Goal: Task Accomplishment & Management: Use online tool/utility

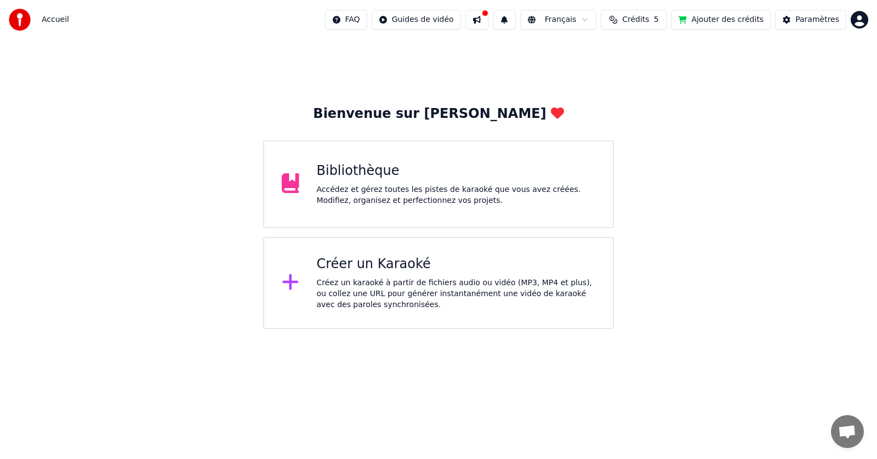
click at [393, 199] on div "Accédez et gérez toutes les pistes de karaoké que vous avez créées. Modifiez, o…" at bounding box center [456, 195] width 279 height 22
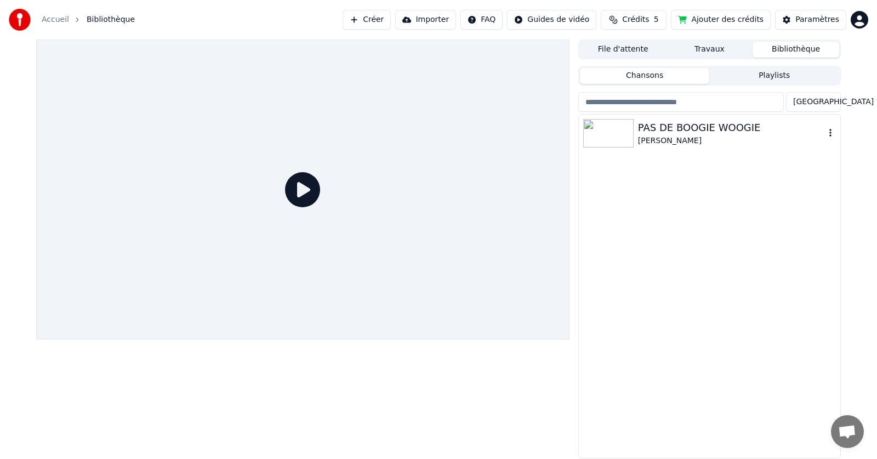
click at [623, 130] on img at bounding box center [608, 133] width 50 height 28
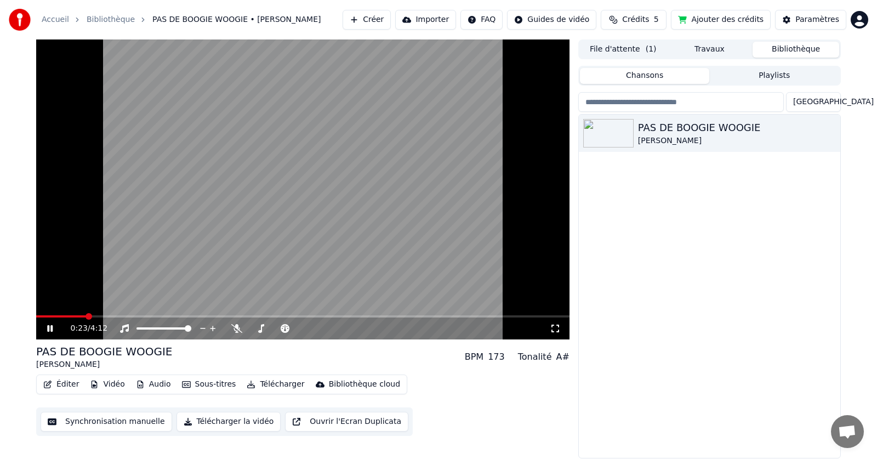
click at [308, 420] on button "Ouvrir l'Ecran Duplicata" at bounding box center [346, 422] width 123 height 20
click at [405, 300] on video at bounding box center [302, 189] width 533 height 300
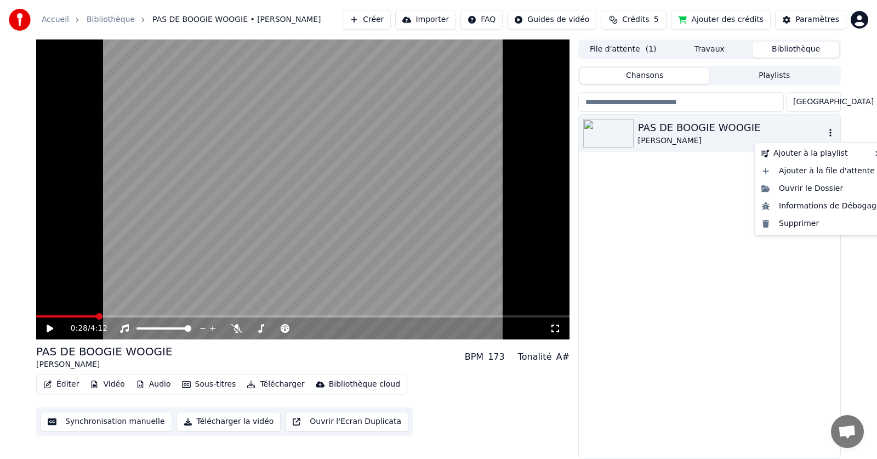
click at [829, 134] on icon "button" at bounding box center [830, 132] width 11 height 9
click at [795, 224] on div "Supprimer" at bounding box center [821, 224] width 129 height 18
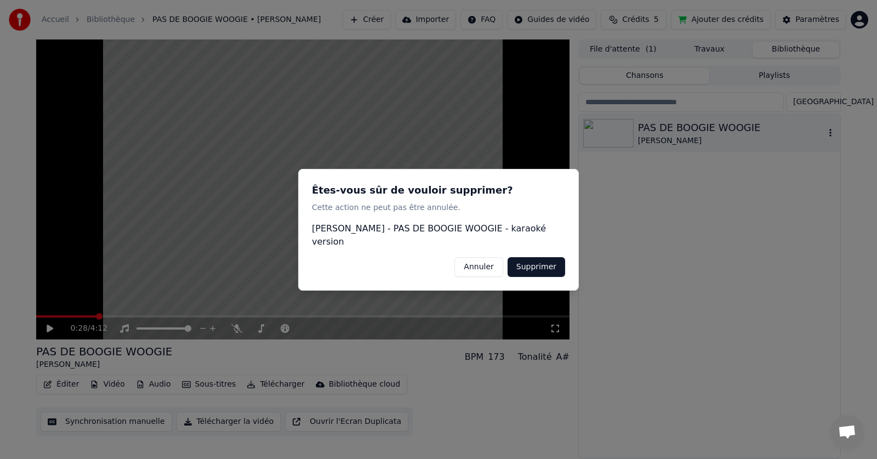
click at [541, 261] on button "Supprimer" at bounding box center [537, 266] width 58 height 20
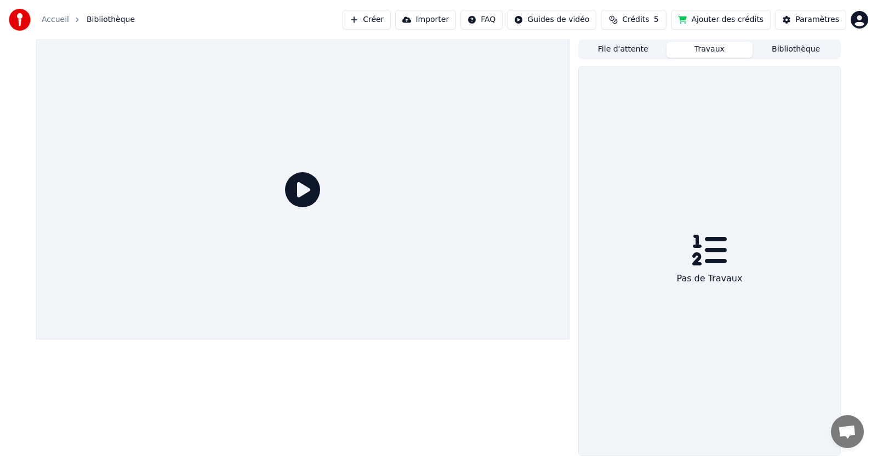
click at [703, 45] on button "Travaux" at bounding box center [709, 50] width 87 height 16
click at [634, 50] on button "File d'attente" at bounding box center [623, 50] width 87 height 16
click at [728, 51] on button "Travaux" at bounding box center [709, 50] width 87 height 16
click at [304, 190] on icon at bounding box center [302, 189] width 35 height 35
click at [437, 21] on button "Importer" at bounding box center [425, 20] width 61 height 20
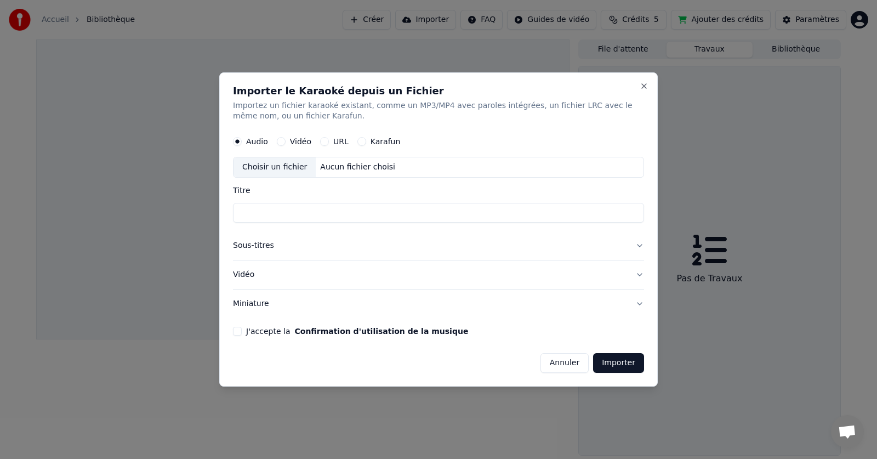
click at [241, 330] on button "J'accepte la Confirmation d'utilisation de la musique" at bounding box center [237, 331] width 9 height 9
click at [360, 140] on button "Karafun" at bounding box center [361, 142] width 9 height 9
click at [289, 168] on div "Choisir un fichier" at bounding box center [274, 168] width 82 height 20
click at [336, 167] on div "Aucun fichier choisi" at bounding box center [358, 167] width 84 height 11
click at [277, 171] on div "Choisir un fichier" at bounding box center [274, 168] width 82 height 20
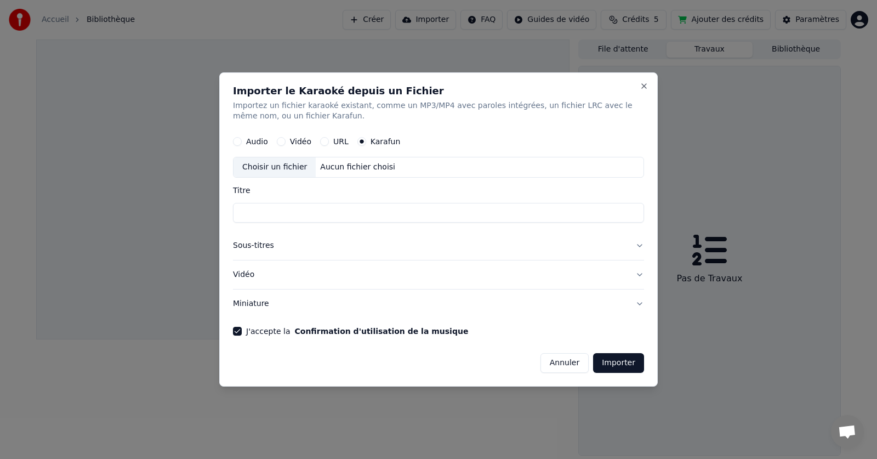
click at [282, 163] on div "Choisir un fichier" at bounding box center [274, 168] width 82 height 20
click at [244, 141] on div "Audio" at bounding box center [250, 142] width 35 height 9
click at [241, 142] on button "Audio" at bounding box center [237, 142] width 9 height 9
click at [320, 142] on div "URL" at bounding box center [334, 142] width 28 height 9
click at [321, 144] on button "URL" at bounding box center [324, 142] width 9 height 9
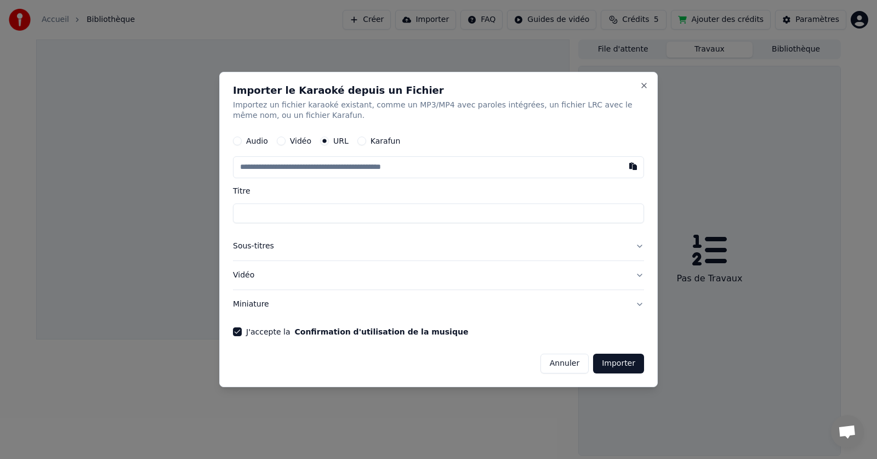
click at [637, 164] on button "button" at bounding box center [633, 167] width 22 height 20
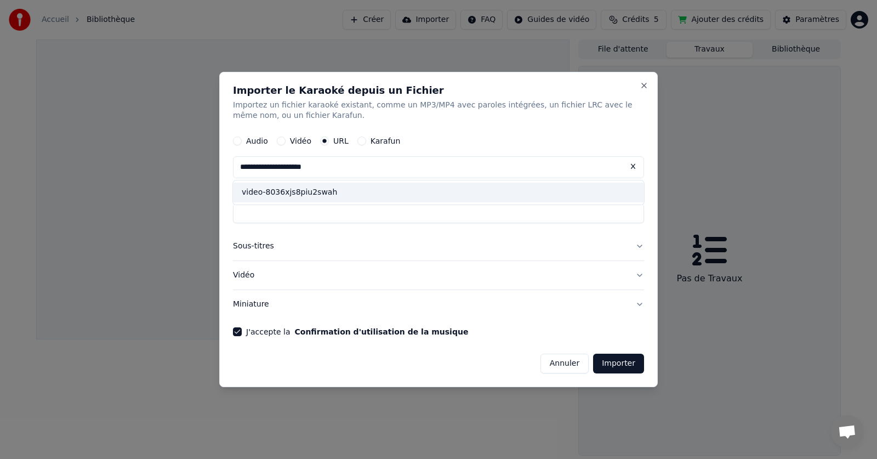
click at [328, 193] on div "video-8036xjs8piu2swah" at bounding box center [438, 193] width 411 height 20
type input "**********"
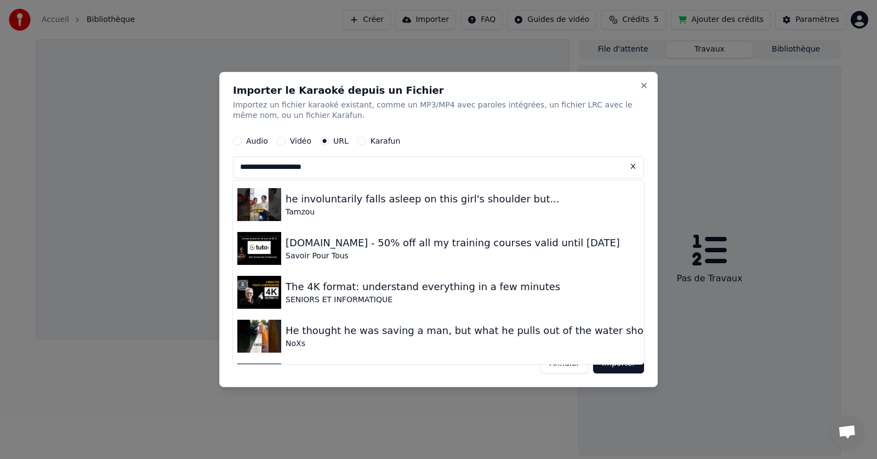
click at [283, 140] on button "Vidéo" at bounding box center [281, 141] width 9 height 9
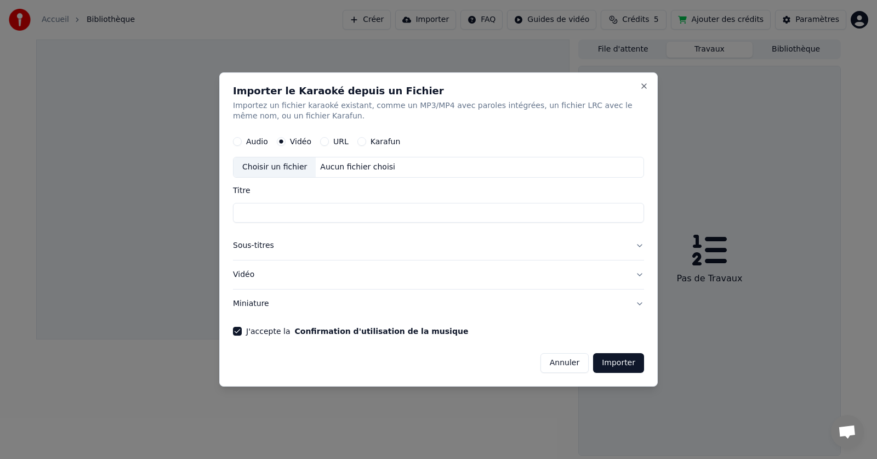
click at [280, 165] on div "Choisir un fichier" at bounding box center [274, 168] width 82 height 20
click at [334, 213] on input "**********" at bounding box center [438, 213] width 411 height 20
drag, startPoint x: 334, startPoint y: 213, endPoint x: 229, endPoint y: 216, distance: 105.8
click at [232, 216] on div "**********" at bounding box center [438, 229] width 438 height 315
type input "**********"
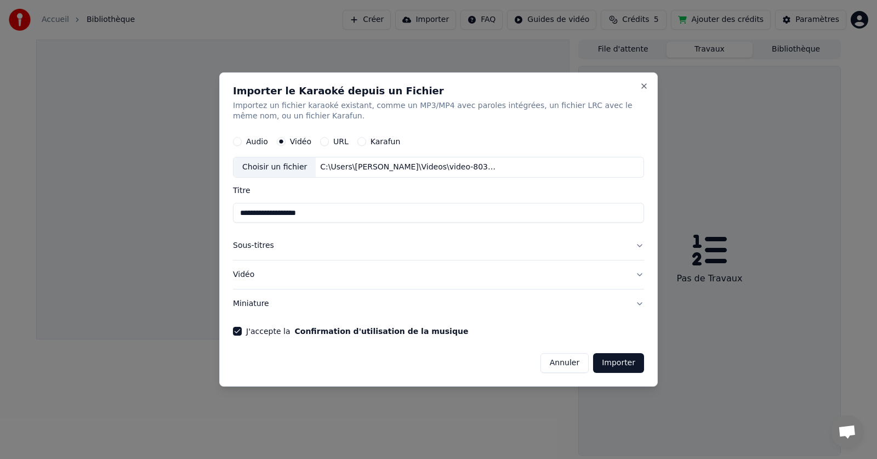
click at [616, 361] on button "Importer" at bounding box center [618, 363] width 51 height 20
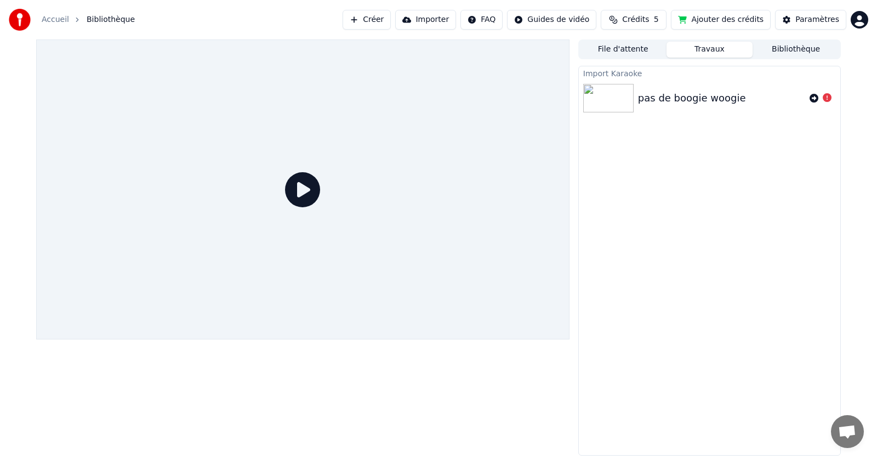
click at [386, 20] on button "Créer" at bounding box center [367, 20] width 48 height 20
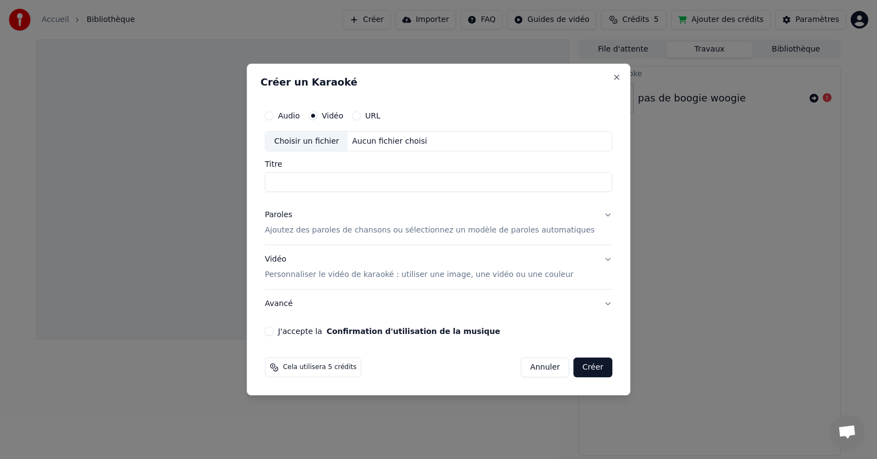
click at [304, 230] on p "Ajoutez des paroles de chansons ou sélectionnez un modèle de paroles automatiqu…" at bounding box center [430, 230] width 330 height 11
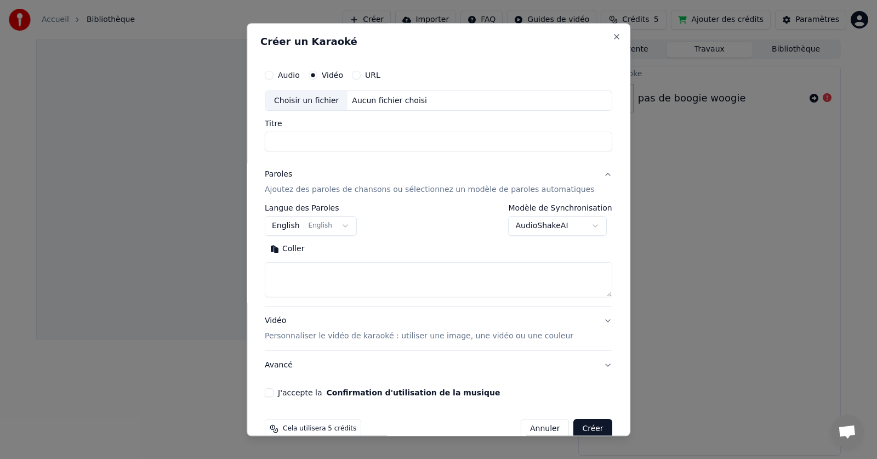
click at [302, 230] on button "English English" at bounding box center [311, 226] width 92 height 20
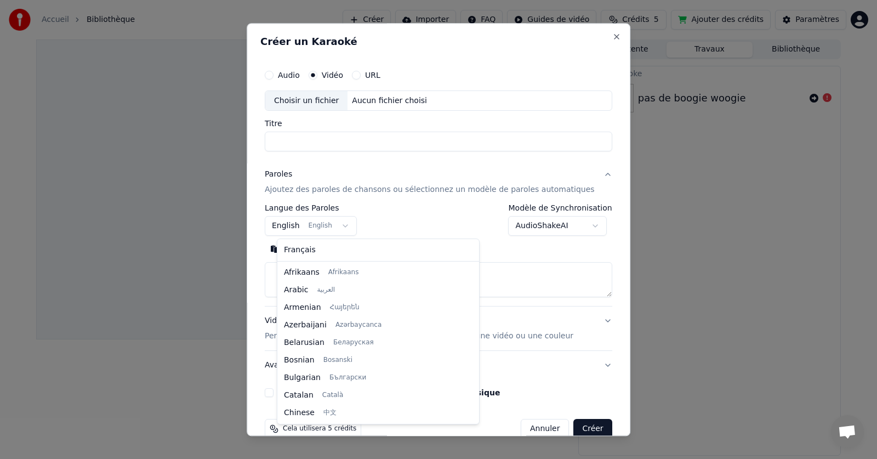
scroll to position [88, 0]
select select "**"
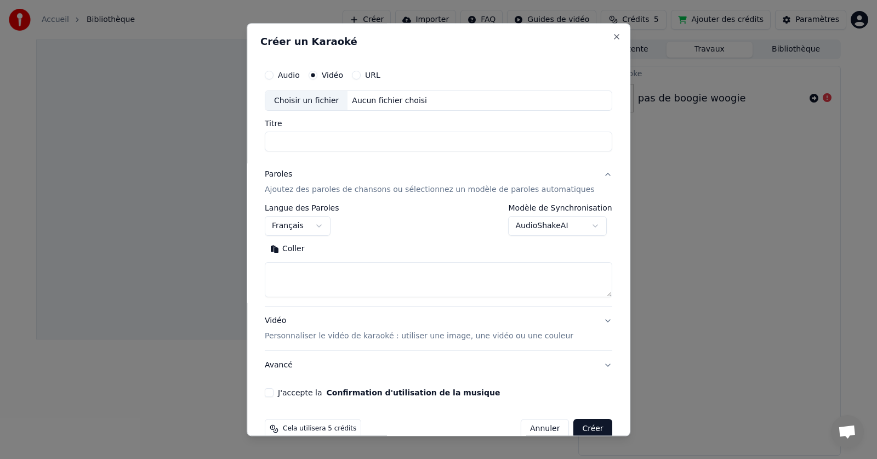
click at [290, 266] on textarea at bounding box center [438, 280] width 347 height 35
click at [287, 247] on button "Coller" at bounding box center [287, 250] width 45 height 18
click at [273, 394] on button "J'accepte la Confirmation d'utilisation de la musique" at bounding box center [269, 393] width 9 height 9
click at [286, 335] on p "Personnaliser le vidéo de karaoké : utiliser une image, une vidéo ou une couleur" at bounding box center [419, 336] width 309 height 11
type textarea "**********"
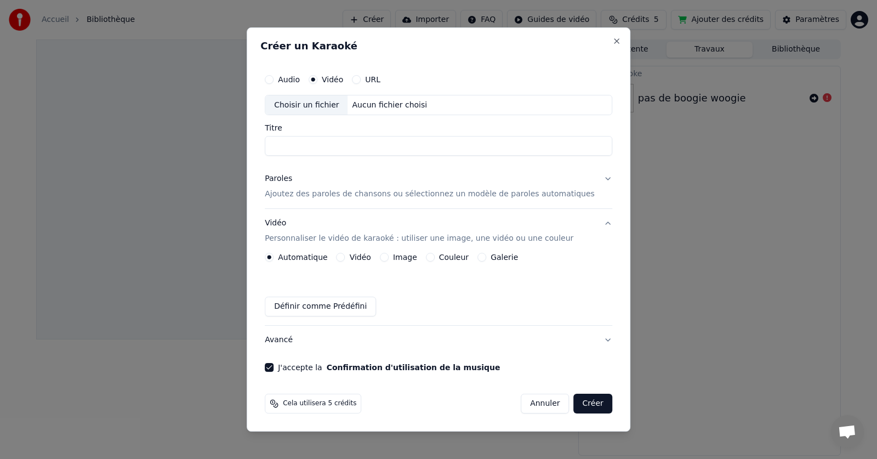
click at [448, 257] on label "Couleur" at bounding box center [454, 257] width 30 height 8
click at [435, 257] on button "Couleur" at bounding box center [430, 257] width 9 height 9
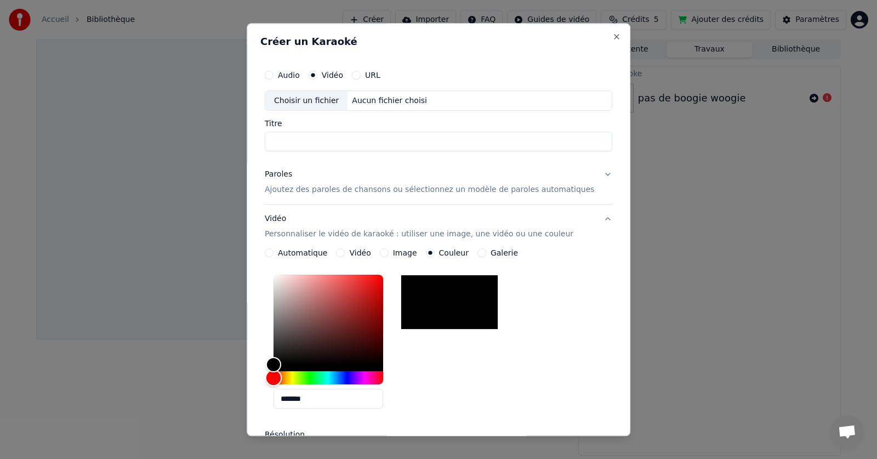
click at [337, 379] on div "Hue" at bounding box center [328, 378] width 110 height 13
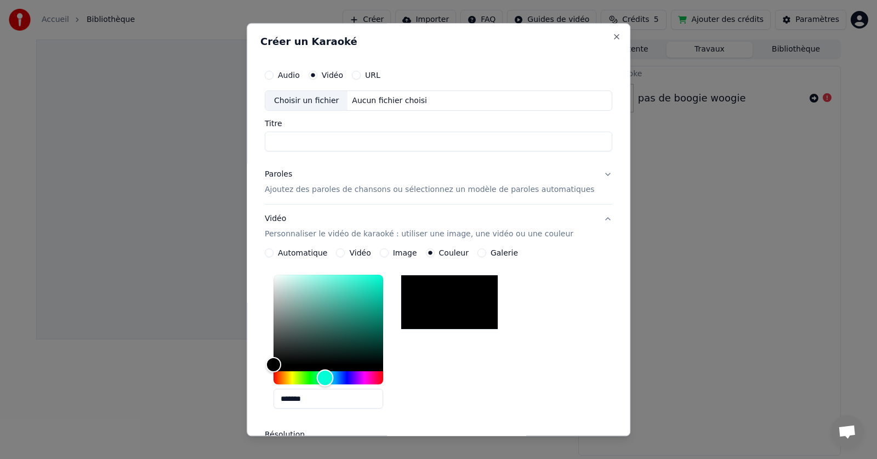
click at [325, 379] on div "Hue" at bounding box center [328, 378] width 110 height 13
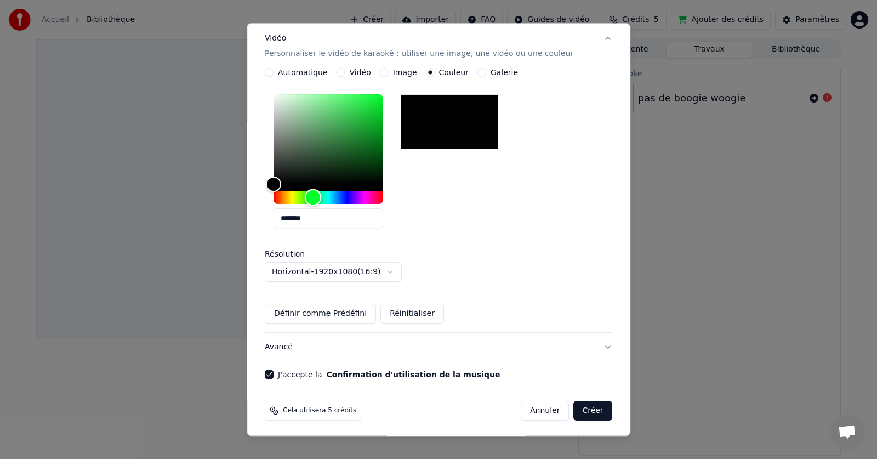
scroll to position [183, 0]
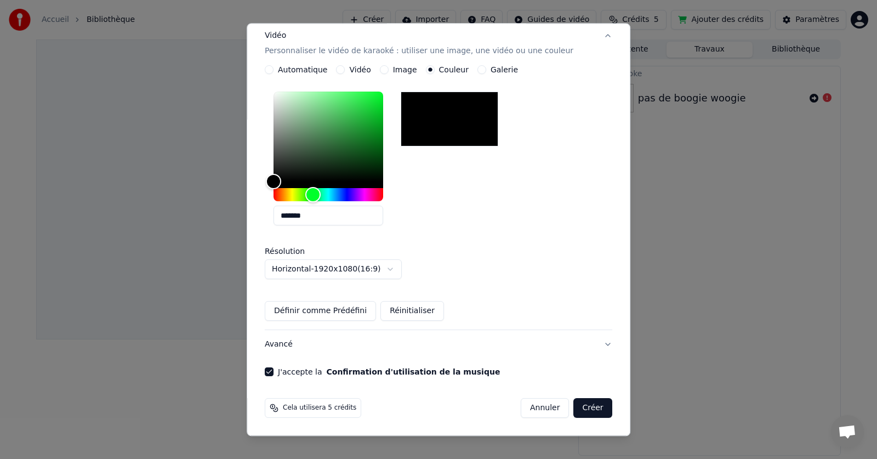
click at [584, 409] on button "Créer" at bounding box center [593, 408] width 38 height 20
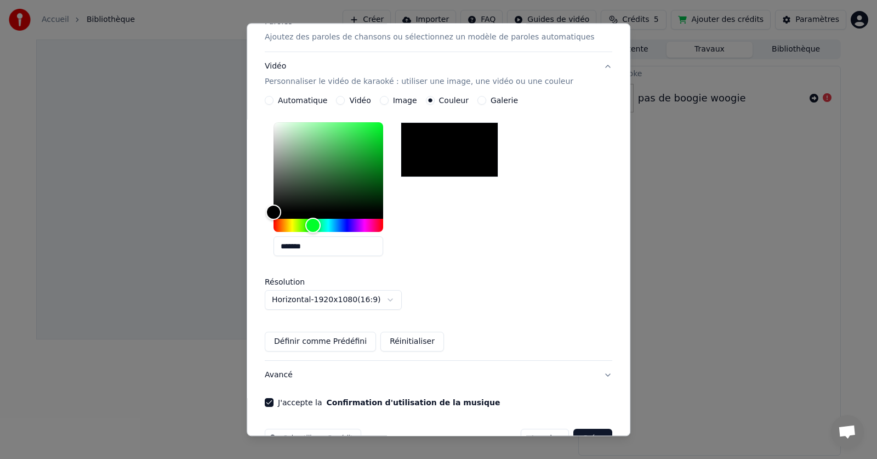
scroll to position [214, 0]
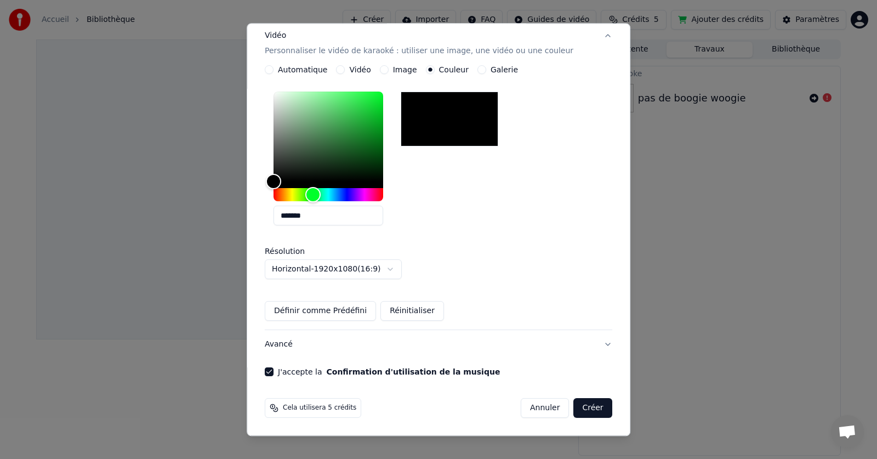
click at [460, 115] on div at bounding box center [450, 119] width 98 height 55
click at [463, 118] on div at bounding box center [450, 119] width 98 height 55
type input "*******"
click at [282, 180] on div "Color" at bounding box center [273, 181] width 17 height 17
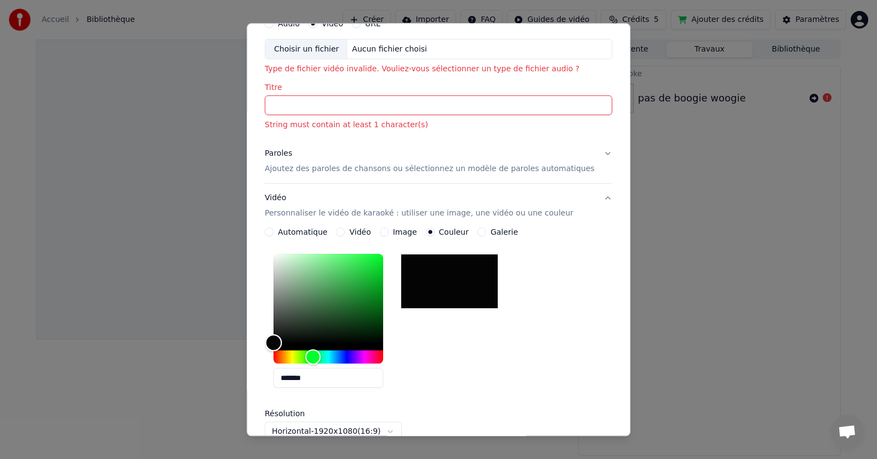
scroll to position [49, 0]
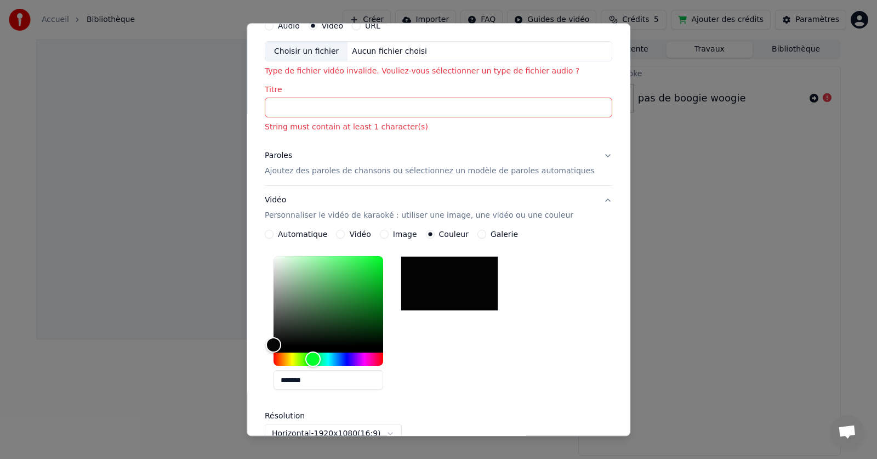
click at [500, 231] on label "Galerie" at bounding box center [504, 235] width 27 height 8
click at [486, 231] on button "Galerie" at bounding box center [481, 234] width 9 height 9
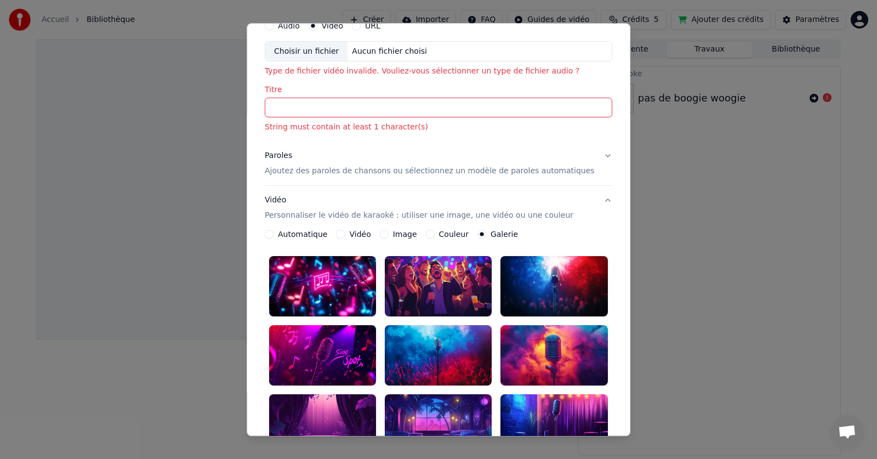
click at [453, 235] on label "Couleur" at bounding box center [454, 235] width 30 height 8
click at [435, 235] on button "Couleur" at bounding box center [430, 234] width 9 height 9
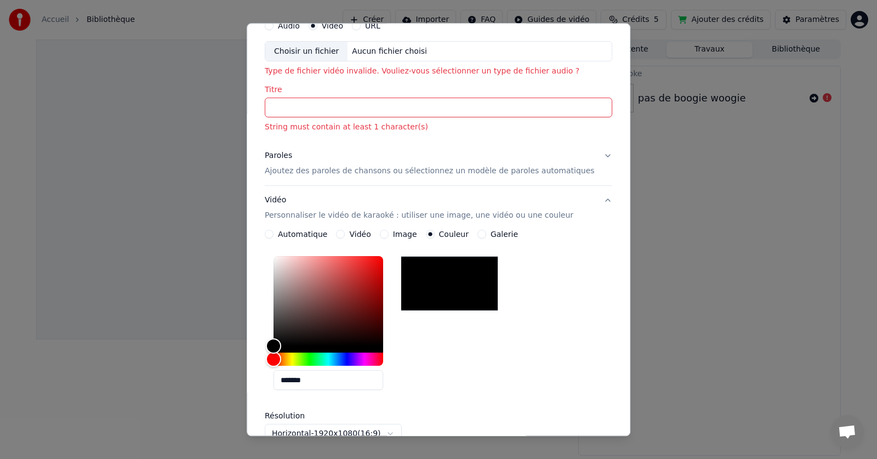
click at [497, 233] on label "Galerie" at bounding box center [504, 235] width 27 height 8
click at [486, 233] on button "Galerie" at bounding box center [481, 234] width 9 height 9
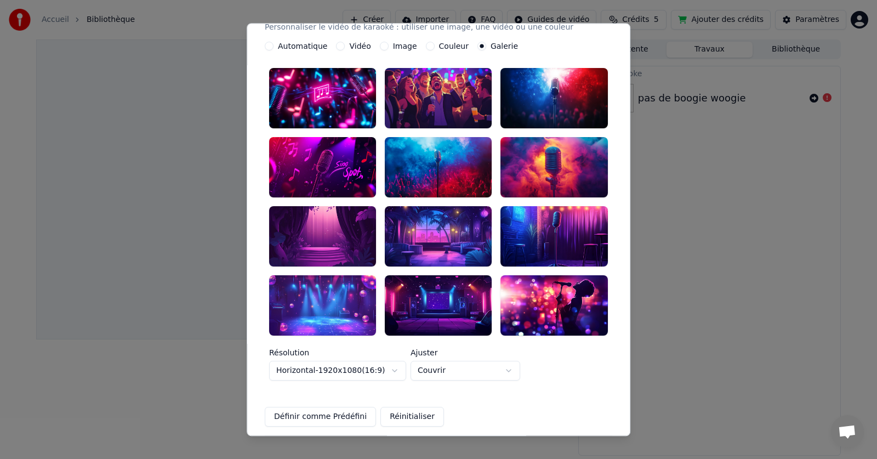
scroll to position [214, 0]
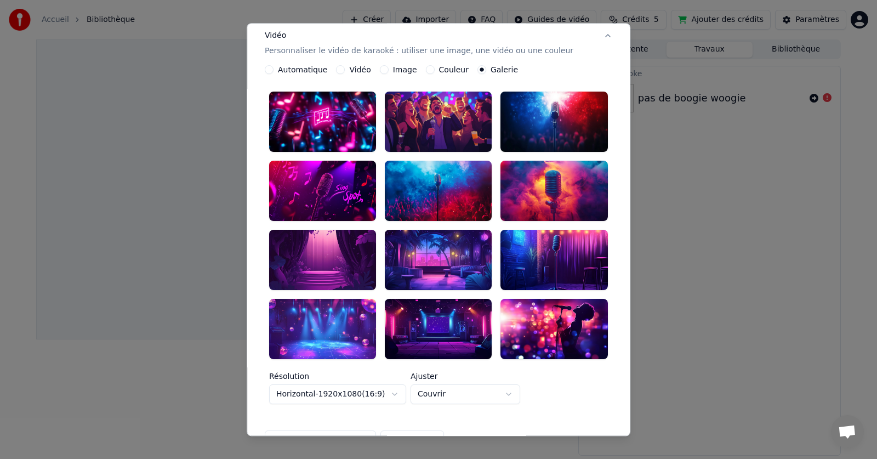
click at [437, 119] on div at bounding box center [438, 122] width 107 height 60
click at [435, 66] on button "Couleur" at bounding box center [430, 70] width 9 height 9
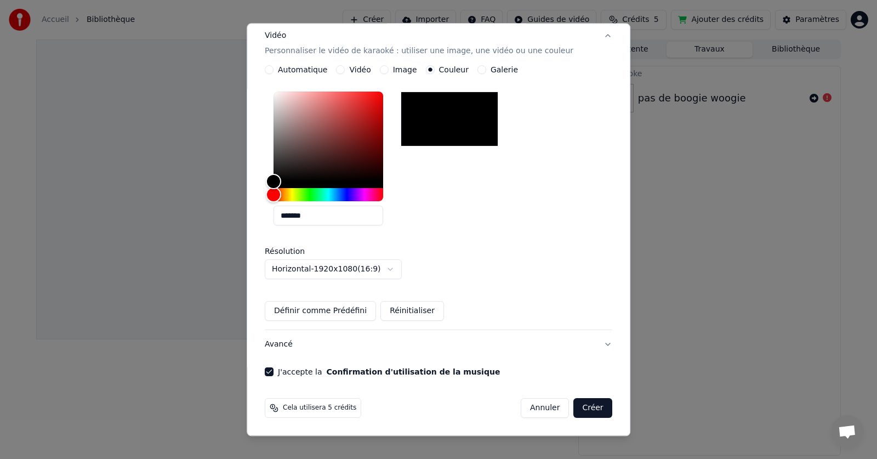
click at [446, 118] on div at bounding box center [450, 119] width 98 height 55
click at [446, 117] on div at bounding box center [450, 119] width 98 height 55
type input "*******"
click at [278, 180] on div "Color" at bounding box center [273, 181] width 17 height 17
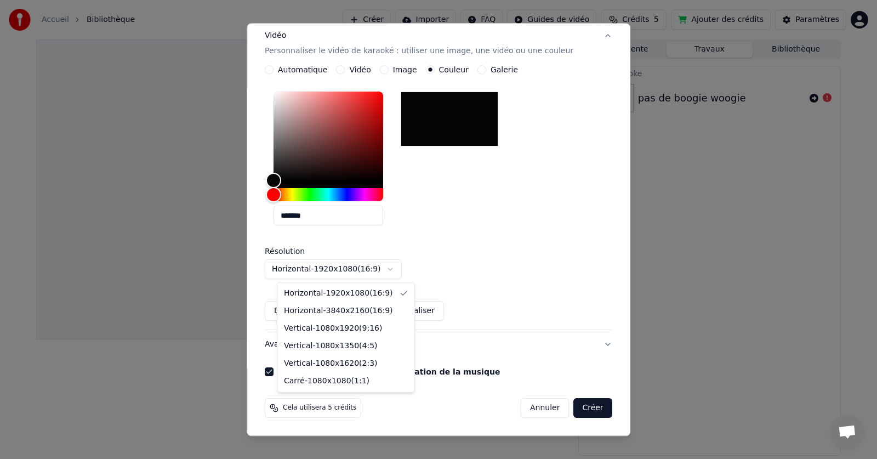
click at [404, 270] on body "**********" at bounding box center [438, 229] width 877 height 459
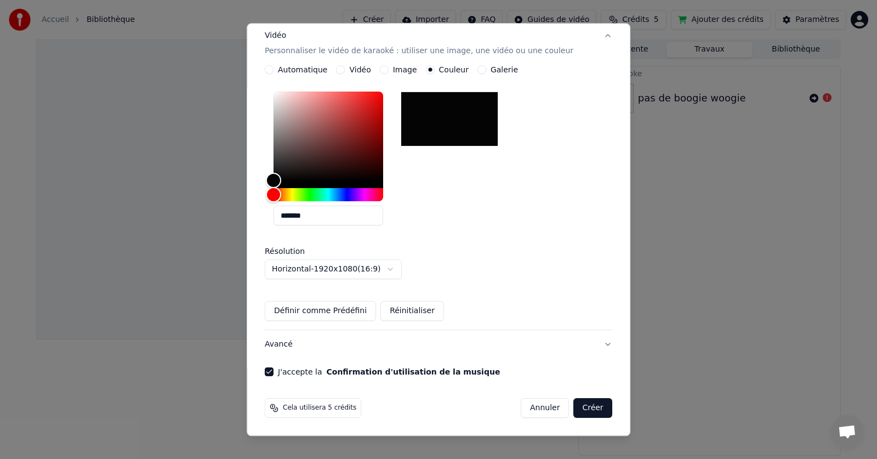
click at [348, 313] on button "Définir comme Prédéfini" at bounding box center [320, 311] width 111 height 20
click at [300, 370] on label "J'accepte la Confirmation d'utilisation de la musique" at bounding box center [389, 372] width 222 height 8
click at [273, 370] on button "J'accepte la Confirmation d'utilisation de la musique" at bounding box center [269, 372] width 9 height 9
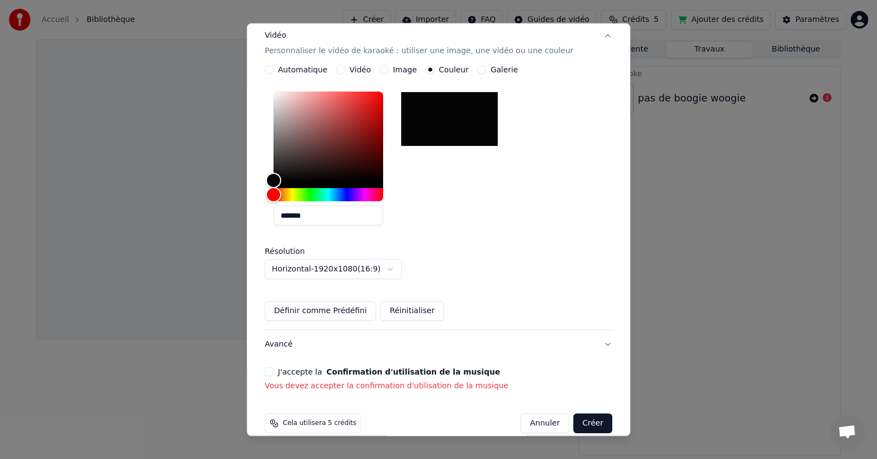
click at [300, 370] on label "J'accepte la Confirmation d'utilisation de la musique" at bounding box center [389, 372] width 222 height 8
click at [273, 370] on button "J'accepte la Confirmation d'utilisation de la musique" at bounding box center [269, 372] width 9 height 9
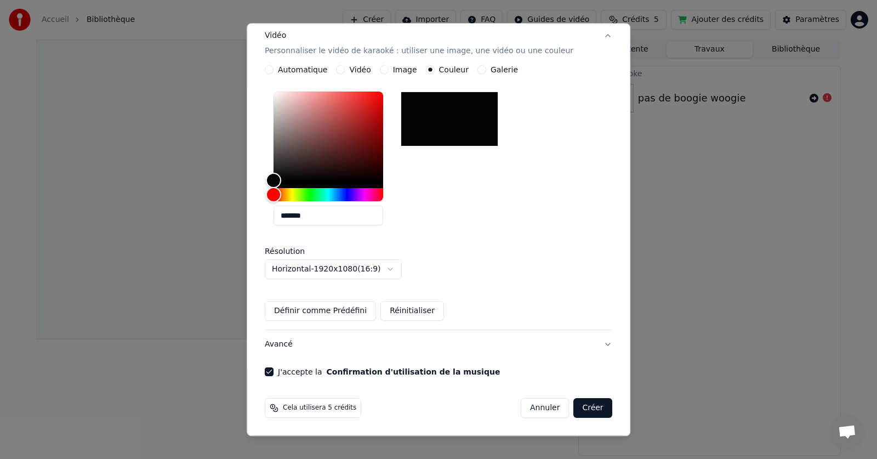
click at [577, 406] on button "Créer" at bounding box center [593, 408] width 38 height 20
click at [576, 406] on button "Créer" at bounding box center [593, 408] width 38 height 20
click at [574, 405] on button "Créer" at bounding box center [593, 408] width 38 height 20
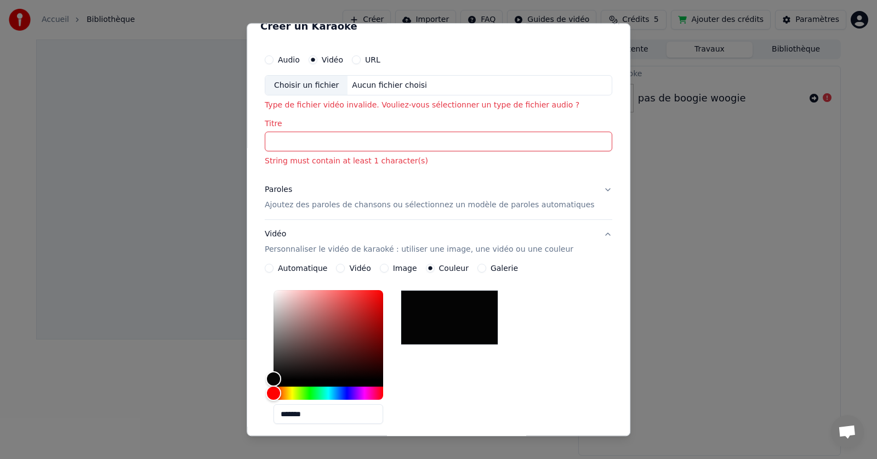
scroll to position [0, 0]
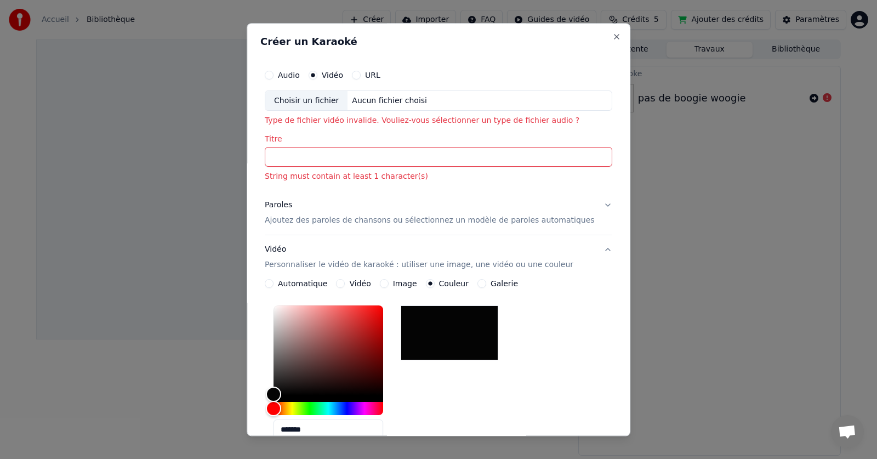
click at [314, 221] on p "Ajoutez des paroles de chansons ou sélectionnez un modèle de paroles automatiqu…" at bounding box center [430, 220] width 330 height 11
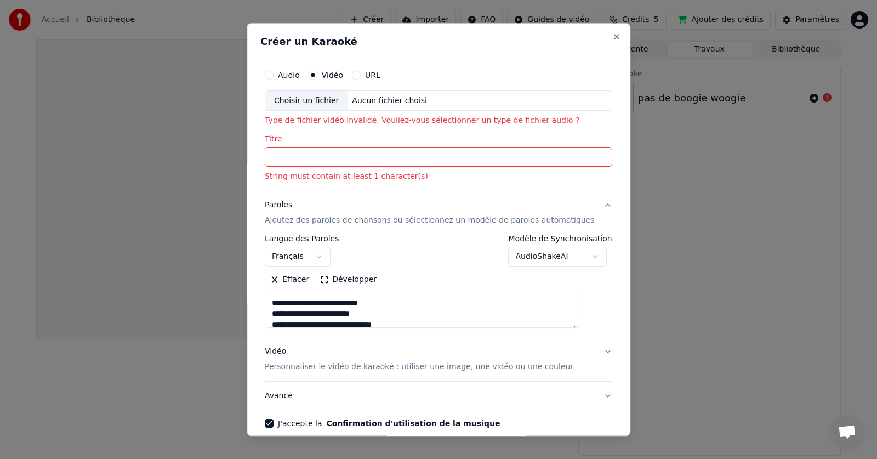
click at [379, 103] on div "Aucun fichier choisi" at bounding box center [390, 100] width 84 height 11
type textarea "**********"
type input "**********"
type textarea "**********"
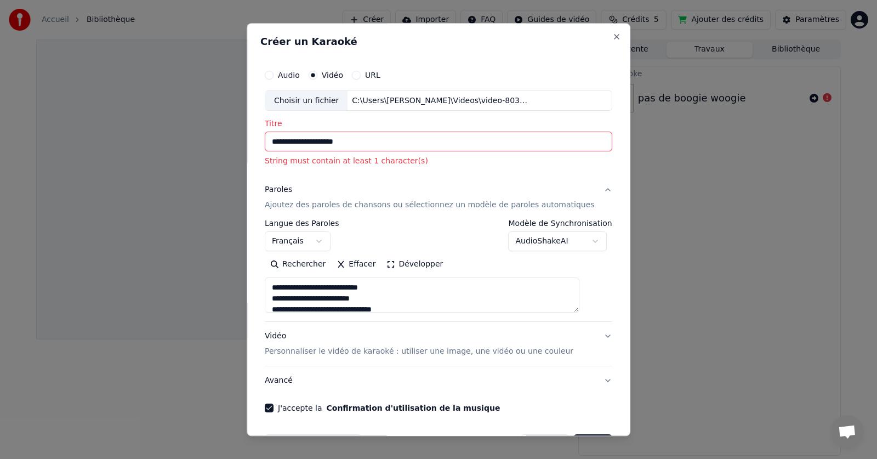
click at [287, 73] on div "Audio" at bounding box center [282, 75] width 35 height 9
click at [273, 75] on button "Audio" at bounding box center [269, 75] width 9 height 9
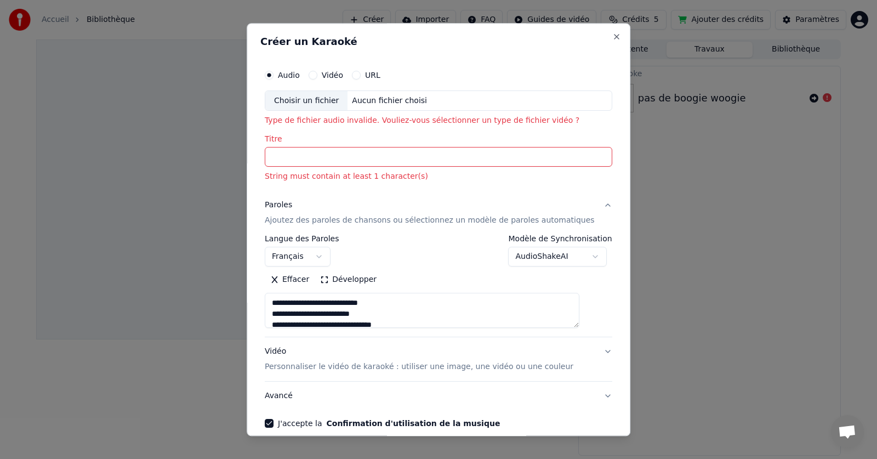
click at [361, 75] on button "URL" at bounding box center [356, 75] width 9 height 9
type textarea "**********"
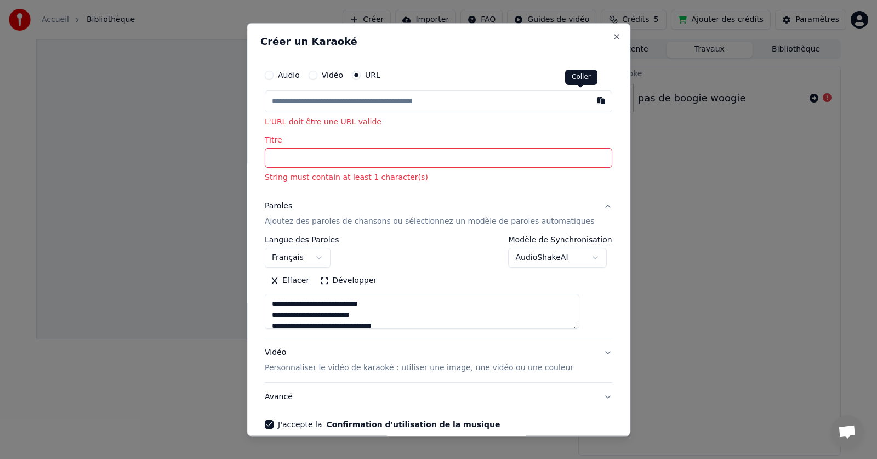
click at [590, 99] on button "button" at bounding box center [601, 100] width 22 height 20
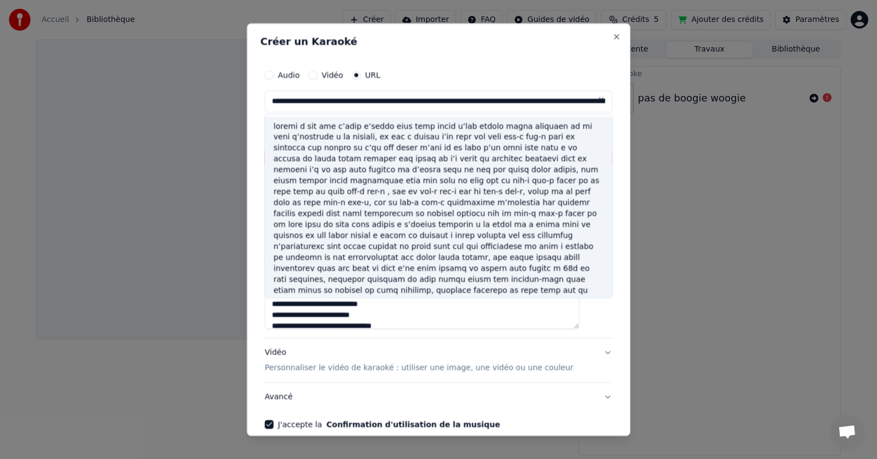
type input "**********"
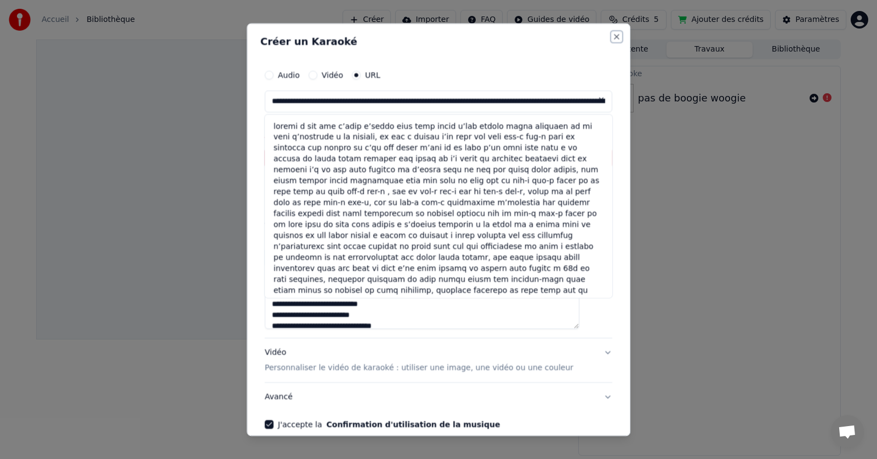
click at [612, 34] on button "Close" at bounding box center [616, 36] width 9 height 9
type textarea "**********"
type input "**********"
select select
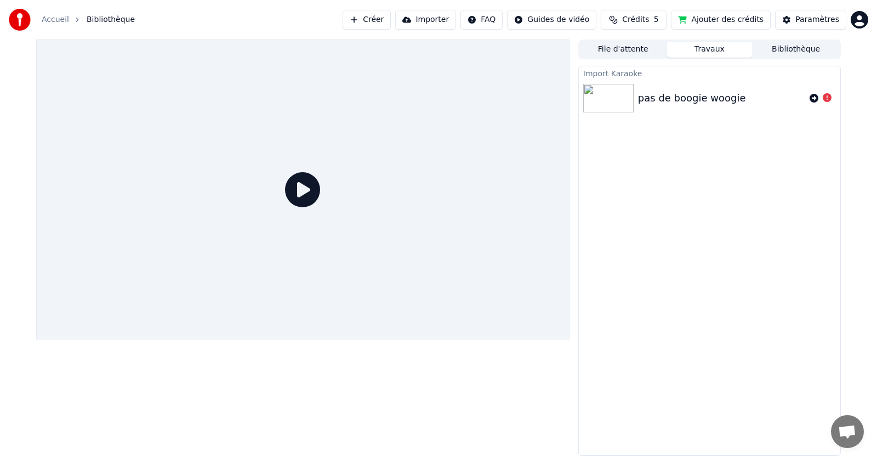
click at [303, 192] on icon at bounding box center [302, 189] width 35 height 35
click at [613, 88] on img at bounding box center [608, 98] width 50 height 28
click at [424, 20] on button "Importer" at bounding box center [425, 20] width 61 height 20
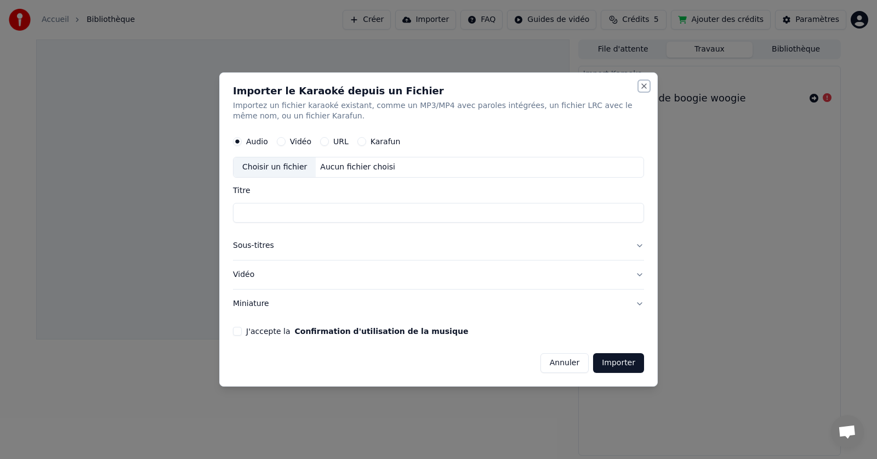
click at [647, 84] on button "Close" at bounding box center [644, 86] width 9 height 9
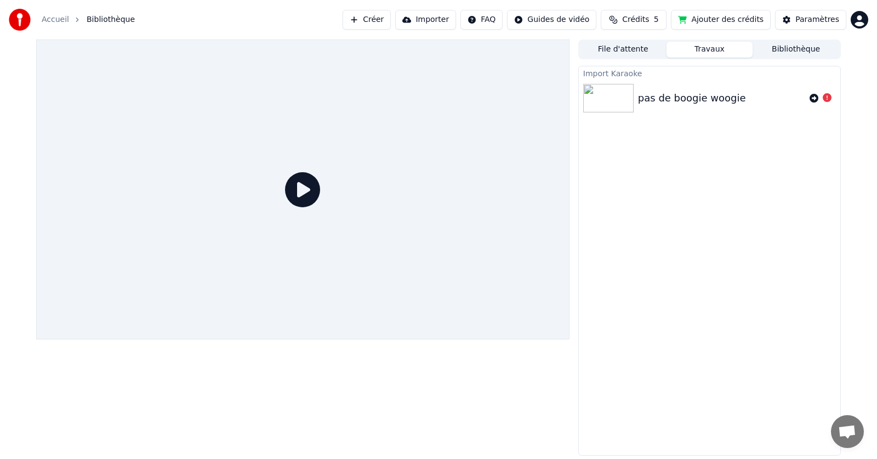
click at [303, 183] on icon at bounding box center [302, 189] width 35 height 35
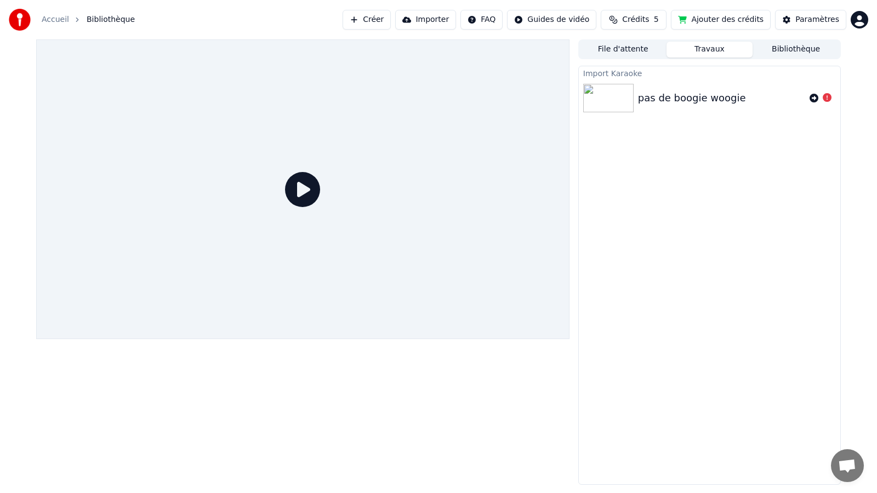
click at [418, 243] on div at bounding box center [302, 189] width 533 height 300
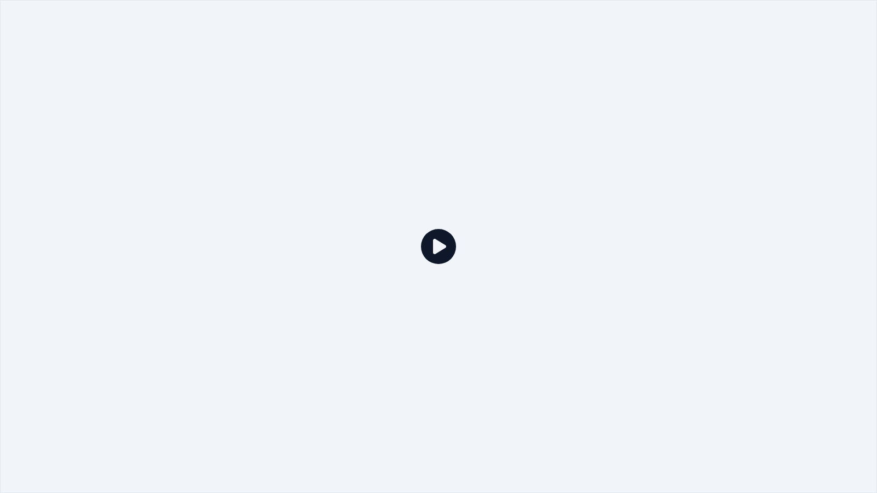
click at [418, 243] on div at bounding box center [438, 246] width 877 height 493
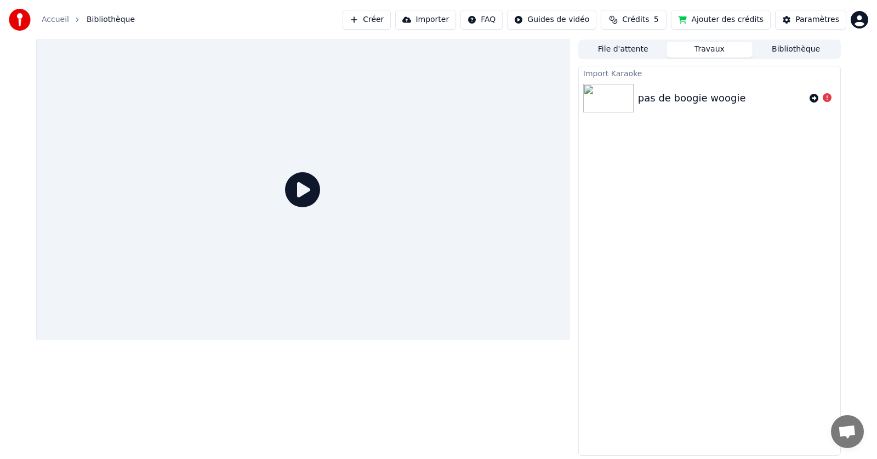
click at [389, 20] on button "Créer" at bounding box center [367, 20] width 48 height 20
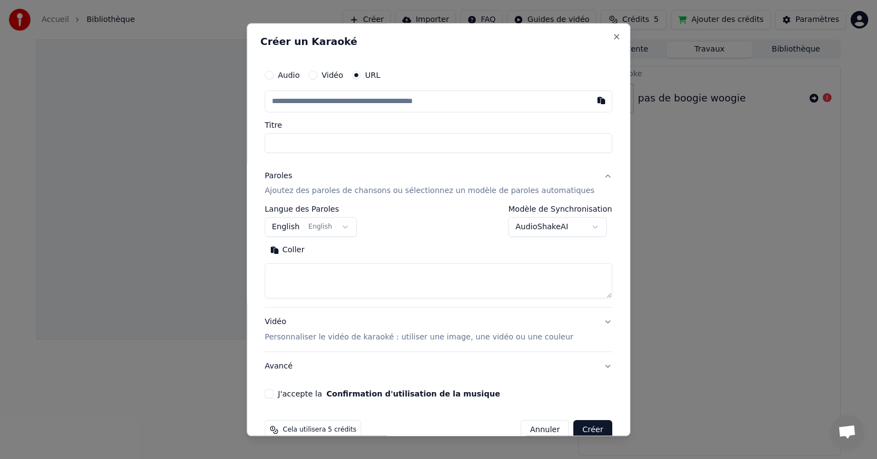
select select
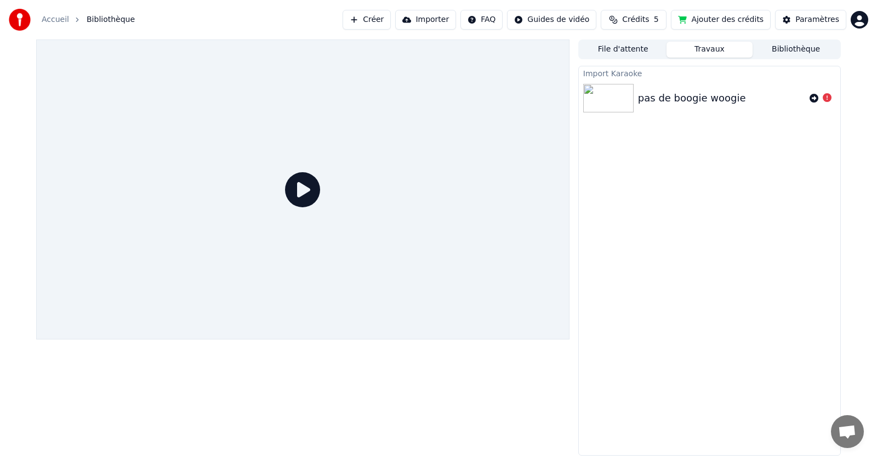
click at [712, 101] on div "pas de boogie woogie" at bounding box center [692, 97] width 108 height 15
click at [814, 100] on icon at bounding box center [814, 98] width 9 height 9
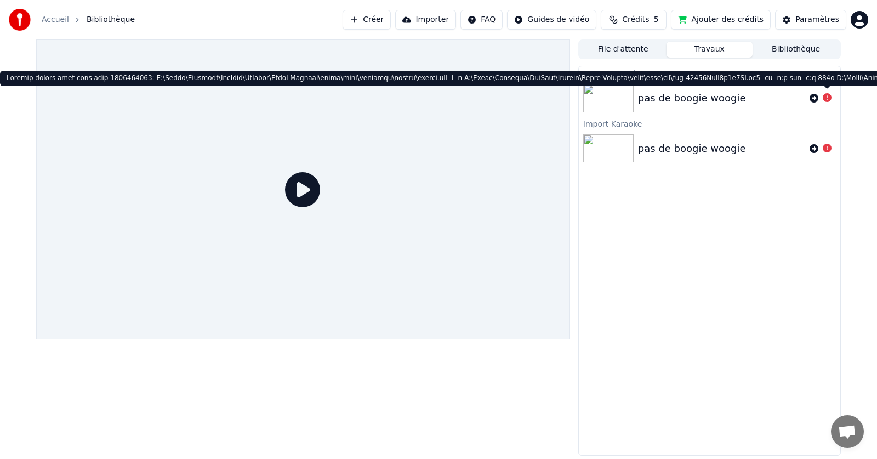
click at [826, 96] on icon at bounding box center [827, 97] width 9 height 9
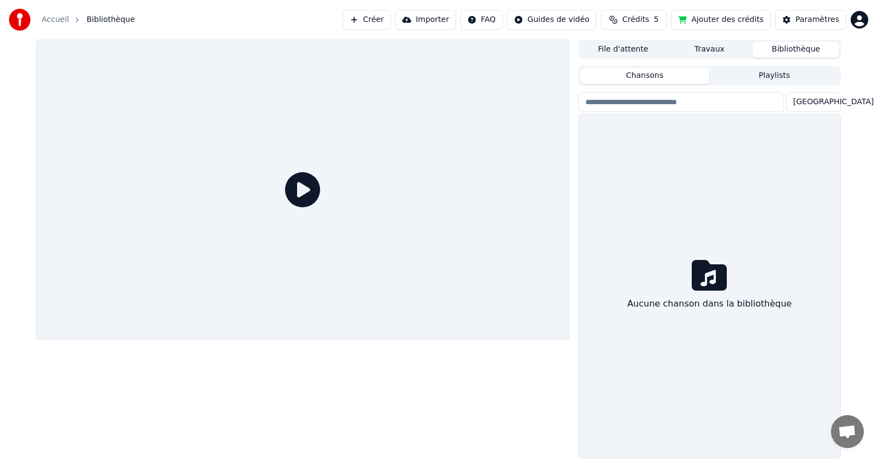
click at [796, 48] on button "Bibliothèque" at bounding box center [796, 50] width 87 height 16
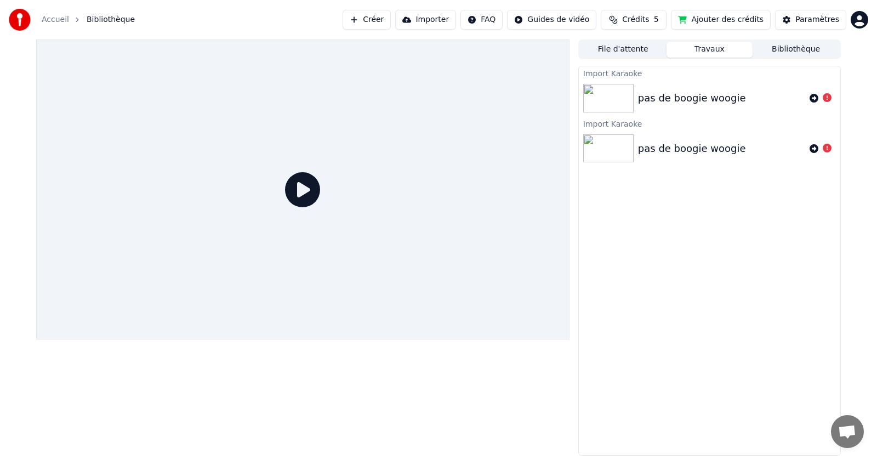
click at [738, 54] on button "Travaux" at bounding box center [709, 50] width 87 height 16
click at [607, 101] on img at bounding box center [608, 98] width 50 height 28
click at [391, 15] on button "Créer" at bounding box center [367, 20] width 48 height 20
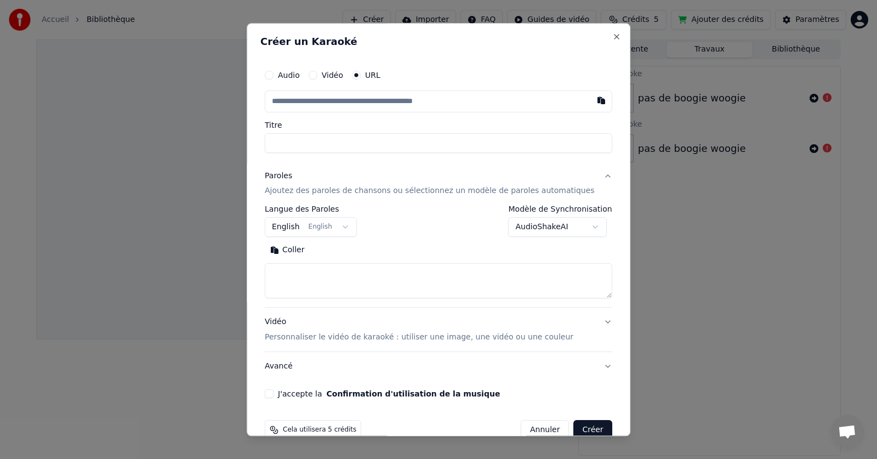
click at [299, 101] on input "text" at bounding box center [438, 101] width 347 height 22
click at [590, 102] on button "button" at bounding box center [601, 100] width 22 height 20
type input "**********"
click at [355, 226] on body "**********" at bounding box center [438, 229] width 877 height 459
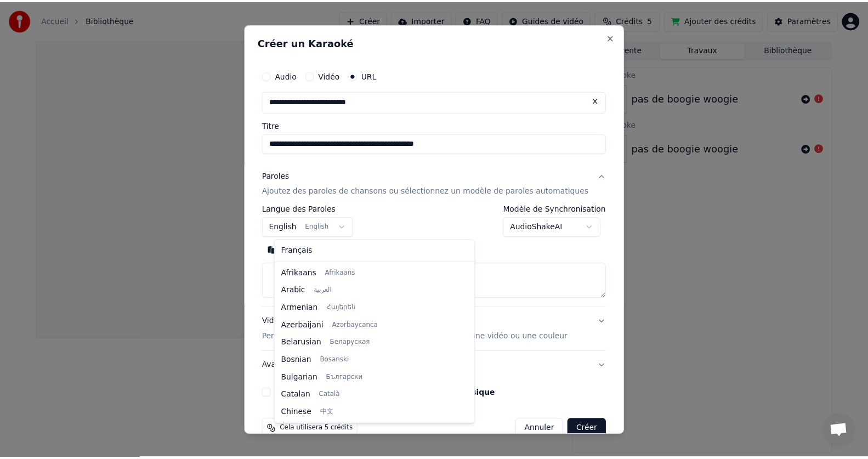
scroll to position [88, 0]
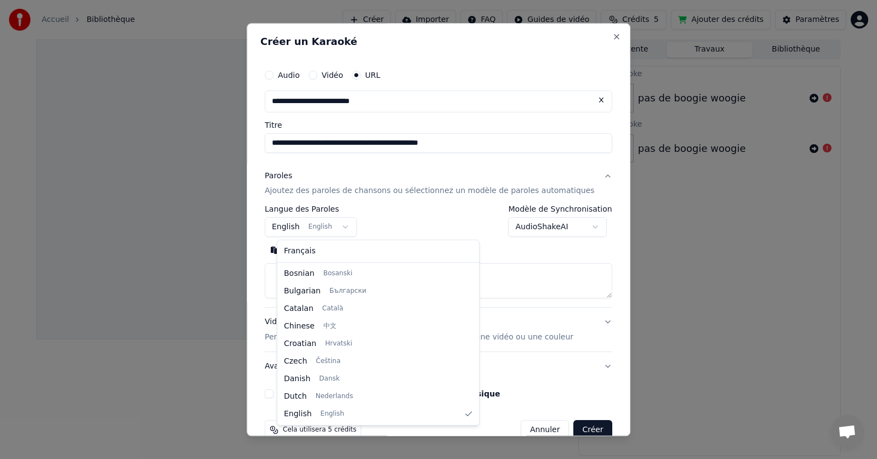
select select "**"
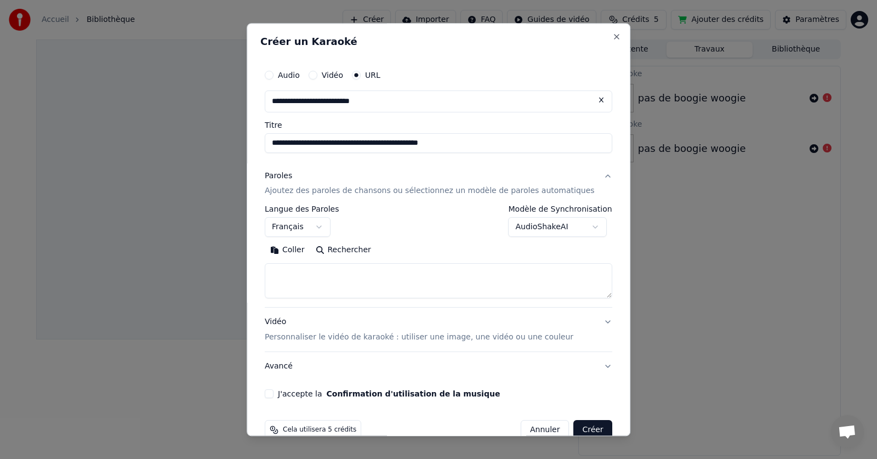
click at [292, 264] on textarea at bounding box center [438, 281] width 347 height 35
click at [297, 249] on button "Coller" at bounding box center [287, 251] width 45 height 18
click at [273, 394] on button "J'accepte la Confirmation d'utilisation de la musique" at bounding box center [269, 394] width 9 height 9
click at [578, 423] on button "Créer" at bounding box center [593, 430] width 38 height 20
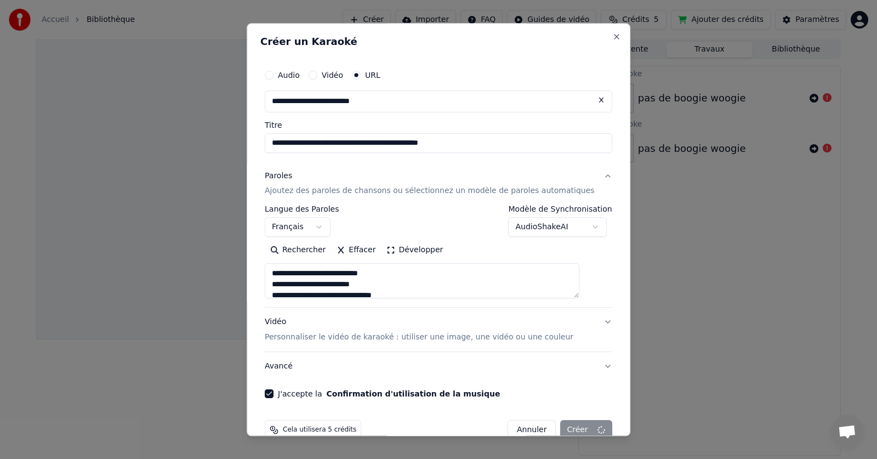
type textarea "**********"
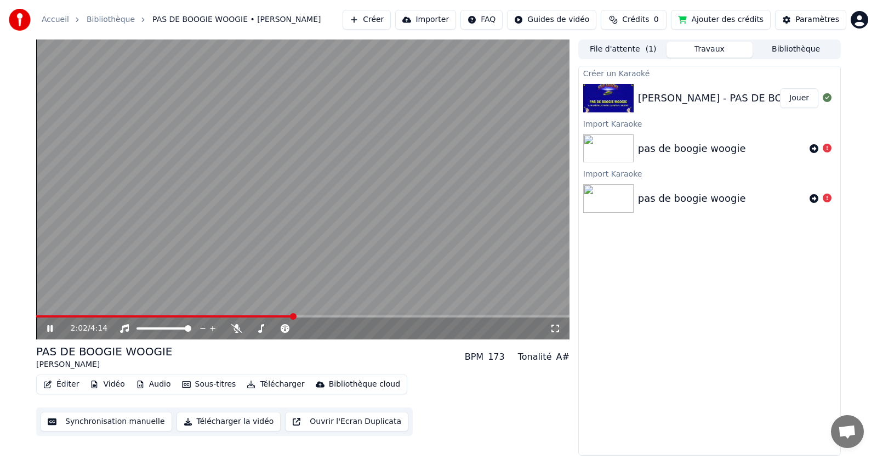
click at [636, 103] on div at bounding box center [610, 98] width 55 height 28
click at [813, 96] on button "Jouer" at bounding box center [799, 98] width 38 height 20
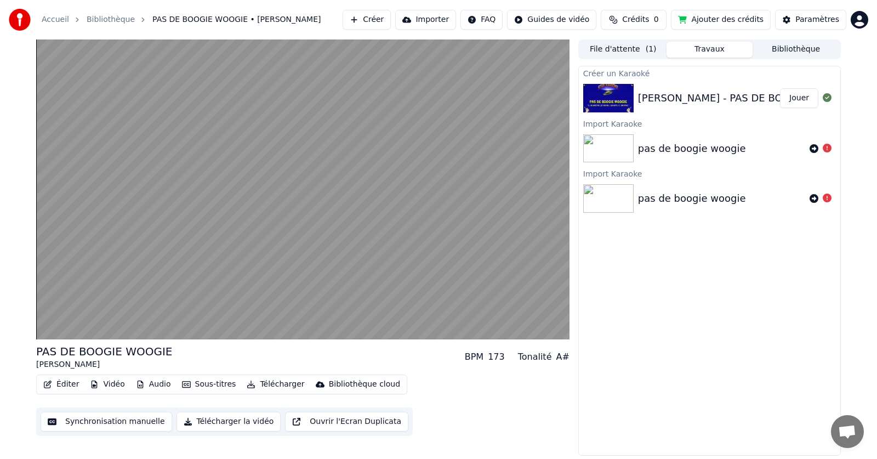
click at [117, 425] on button "Synchronisation manuelle" at bounding box center [107, 422] width 132 height 20
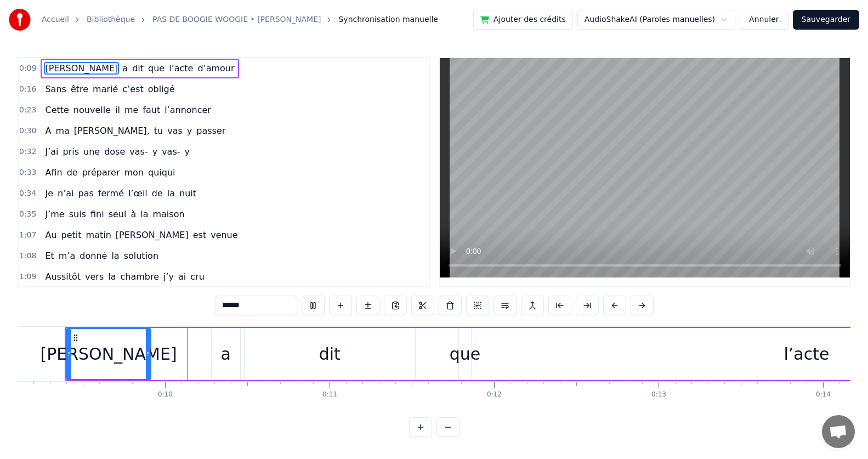
scroll to position [0, 1498]
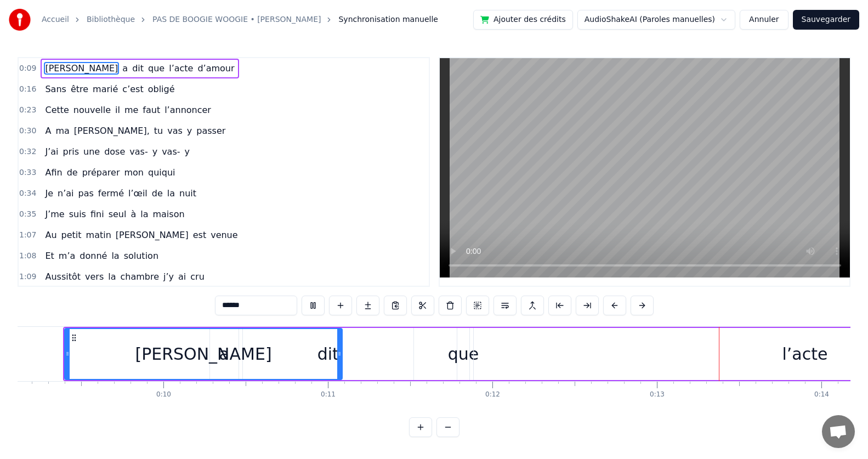
drag, startPoint x: 147, startPoint y: 358, endPoint x: 340, endPoint y: 366, distance: 193.1
click at [340, 366] on div at bounding box center [339, 354] width 4 height 50
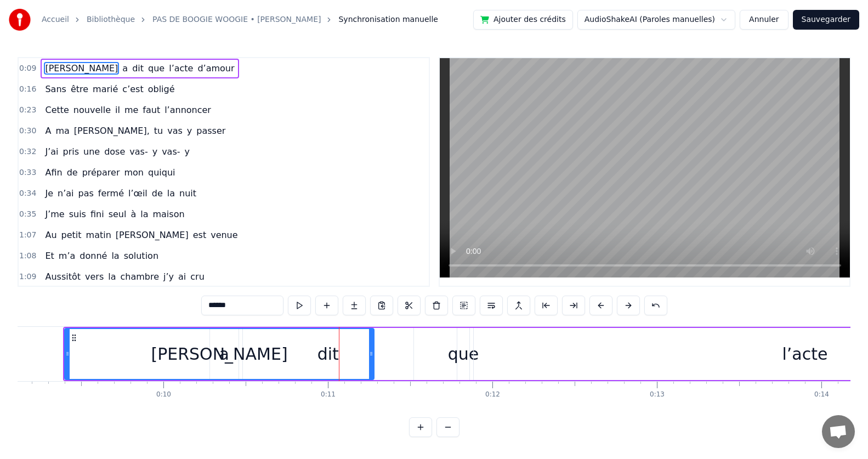
drag, startPoint x: 340, startPoint y: 366, endPoint x: 372, endPoint y: 371, distance: 32.2
click at [372, 371] on div at bounding box center [371, 354] width 4 height 50
drag, startPoint x: 372, startPoint y: 371, endPoint x: 404, endPoint y: 377, distance: 33.3
click at [404, 377] on div at bounding box center [404, 354] width 4 height 50
drag, startPoint x: 404, startPoint y: 377, endPoint x: 391, endPoint y: 380, distance: 14.1
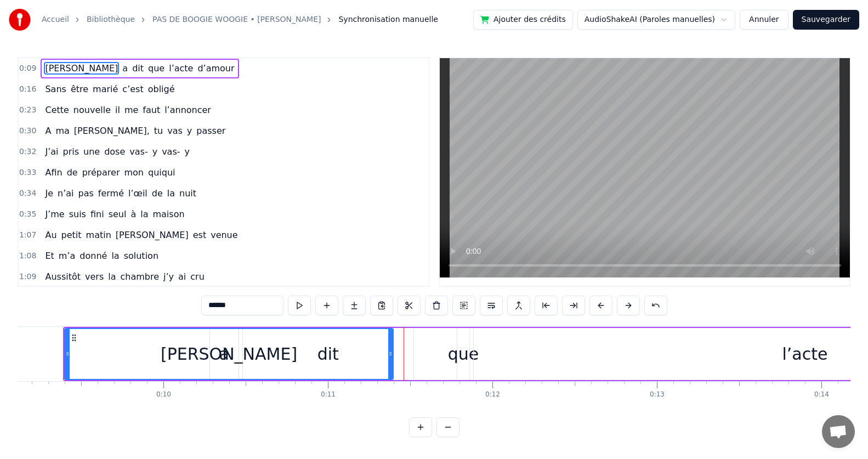
click at [391, 380] on div "[PERSON_NAME] a dit que l’acte d’amour" at bounding box center [686, 354] width 1246 height 54
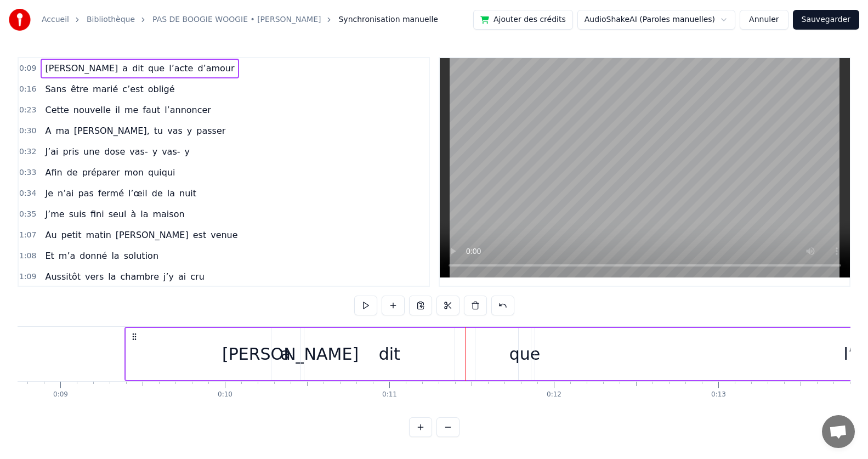
scroll to position [0, 1433]
click at [136, 336] on icon at bounding box center [138, 336] width 9 height 9
click at [135, 338] on icon at bounding box center [138, 336] width 9 height 9
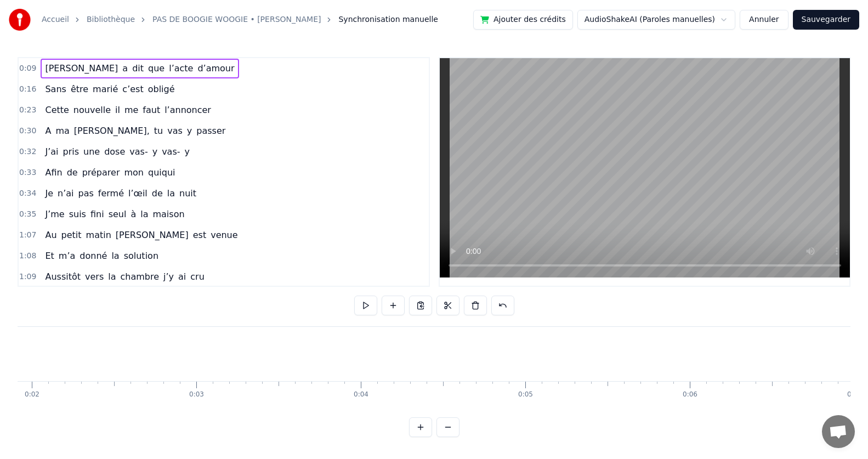
scroll to position [0, 0]
drag, startPoint x: 130, startPoint y: 360, endPoint x: 2, endPoint y: 360, distance: 127.7
click at [2, 360] on div "Accueil Bibliothèque PAS DE BOOGIE WOOGIE • [PERSON_NAME] Synchronisation manue…" at bounding box center [434, 218] width 868 height 437
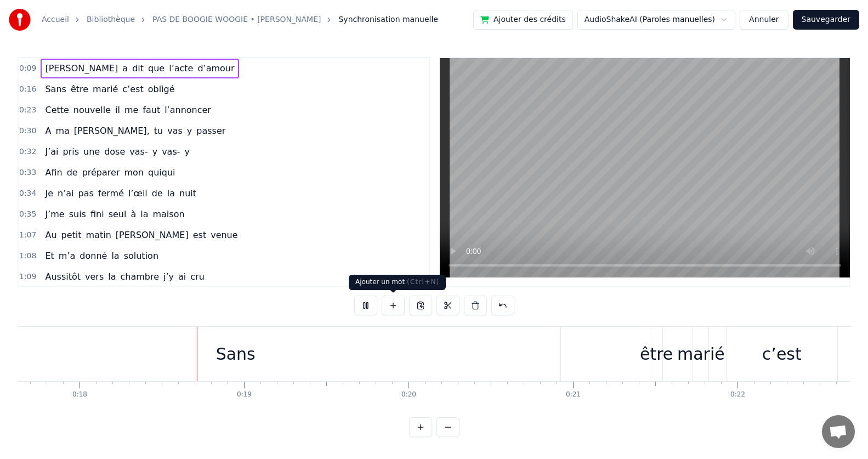
scroll to position [0, 2927]
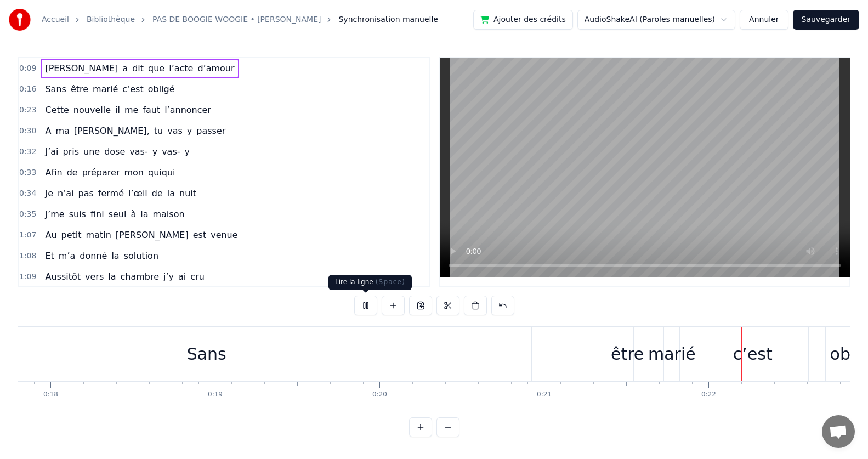
click at [368, 305] on button at bounding box center [365, 305] width 23 height 20
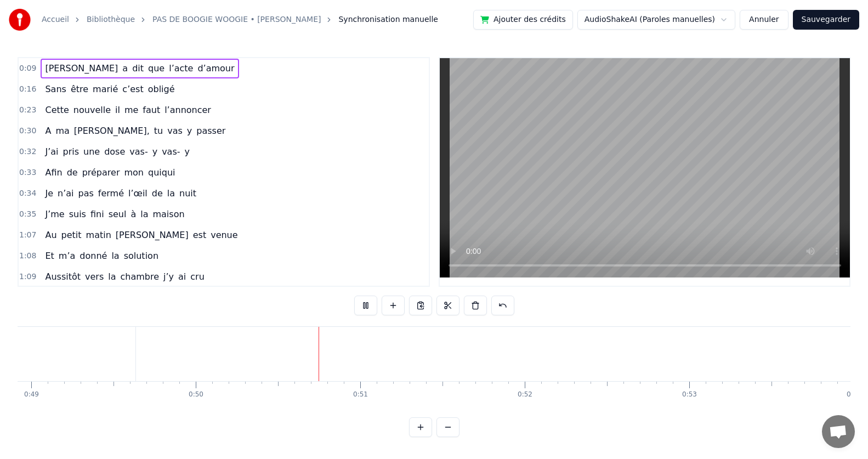
scroll to position [0, 8202]
click at [446, 432] on button at bounding box center [447, 427] width 23 height 20
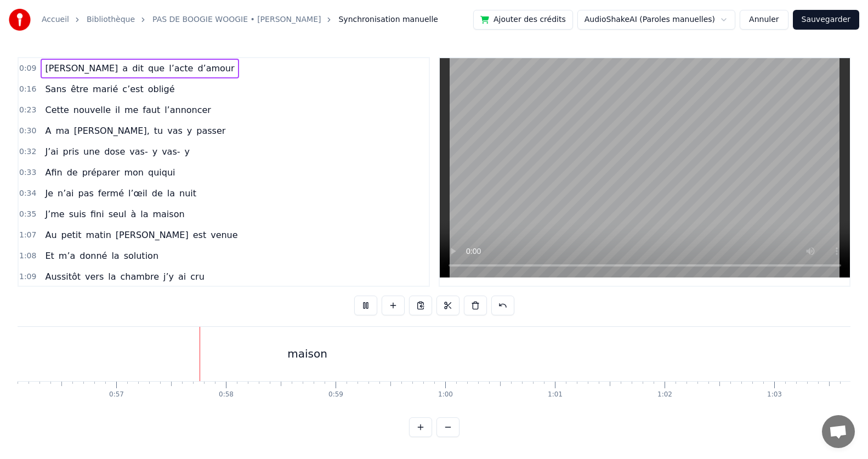
click at [446, 432] on button at bounding box center [447, 427] width 23 height 20
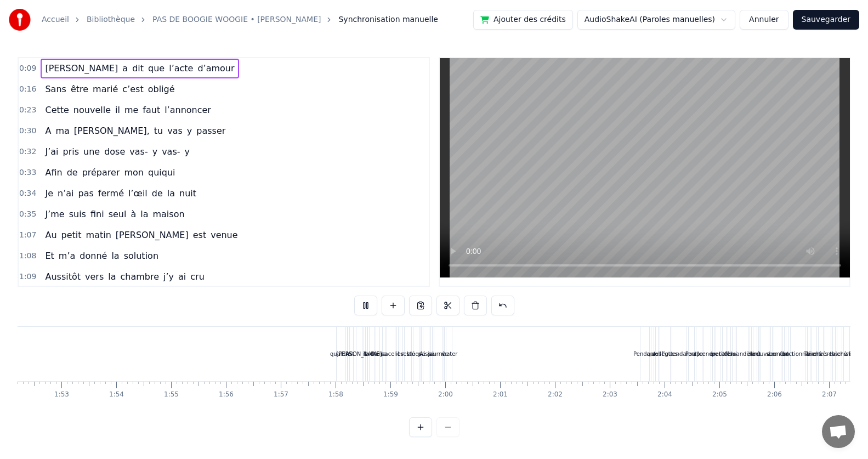
click at [446, 432] on div at bounding box center [434, 427] width 50 height 20
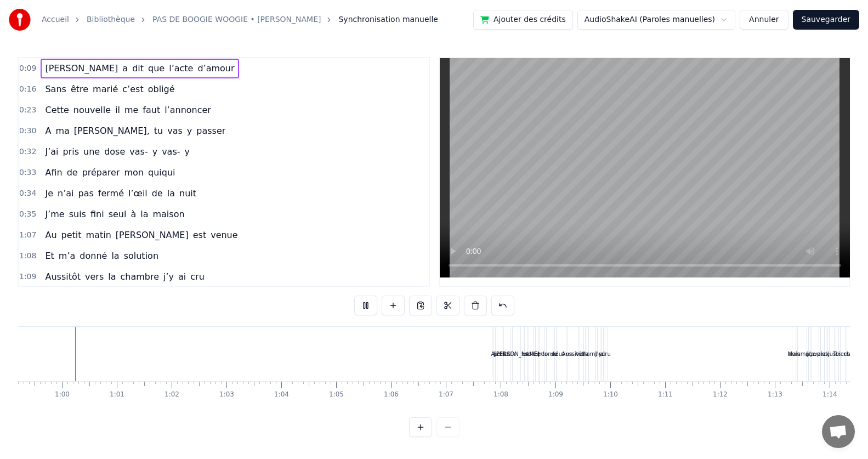
scroll to position [0, 3235]
click at [446, 432] on div at bounding box center [434, 427] width 50 height 20
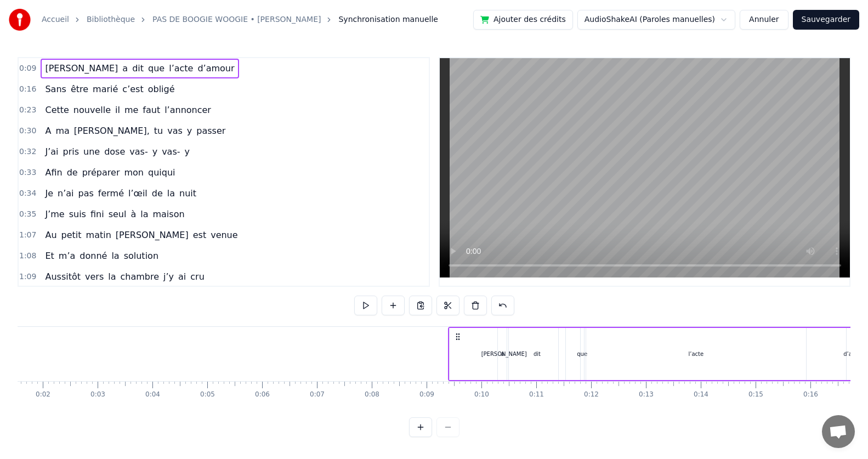
scroll to position [0, 0]
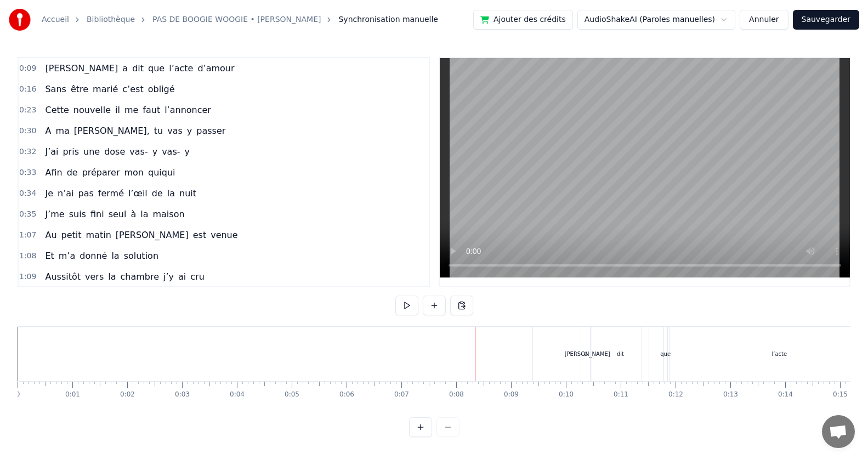
click at [421, 425] on button at bounding box center [420, 427] width 23 height 20
click at [418, 434] on button at bounding box center [420, 427] width 23 height 20
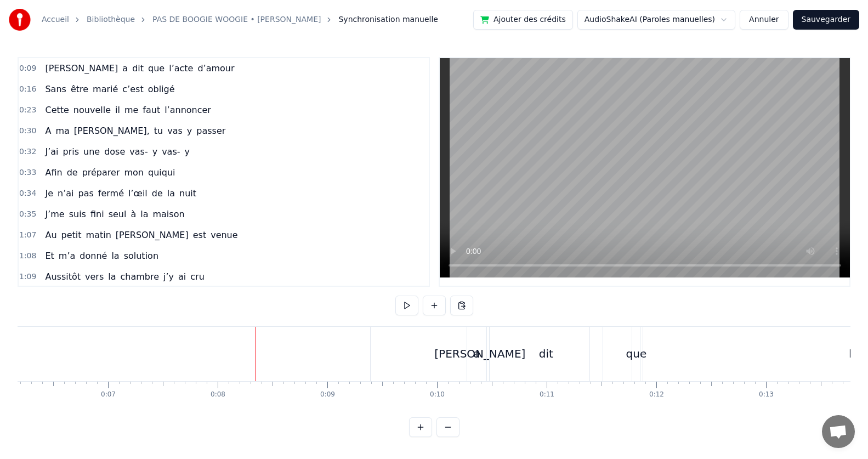
scroll to position [0, 859]
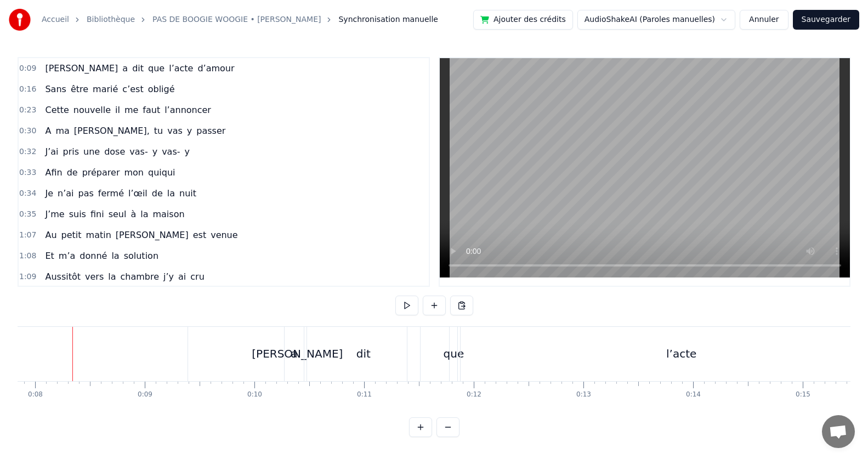
click at [66, 64] on span "[PERSON_NAME]" at bounding box center [81, 68] width 75 height 13
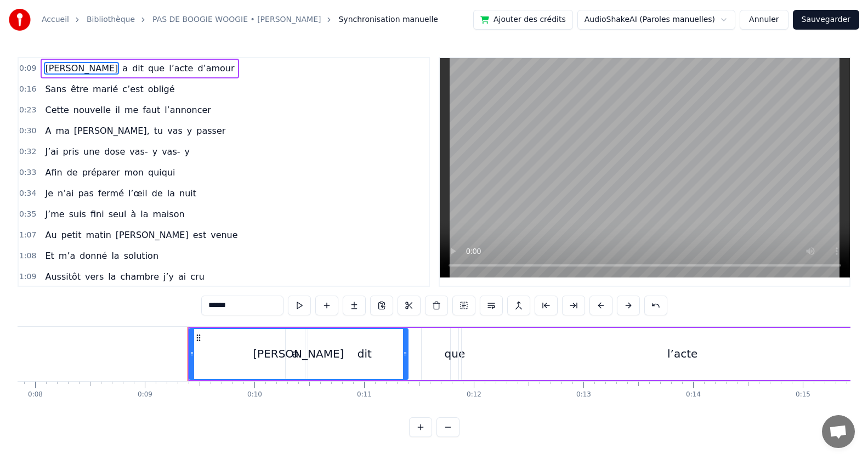
scroll to position [0, 0]
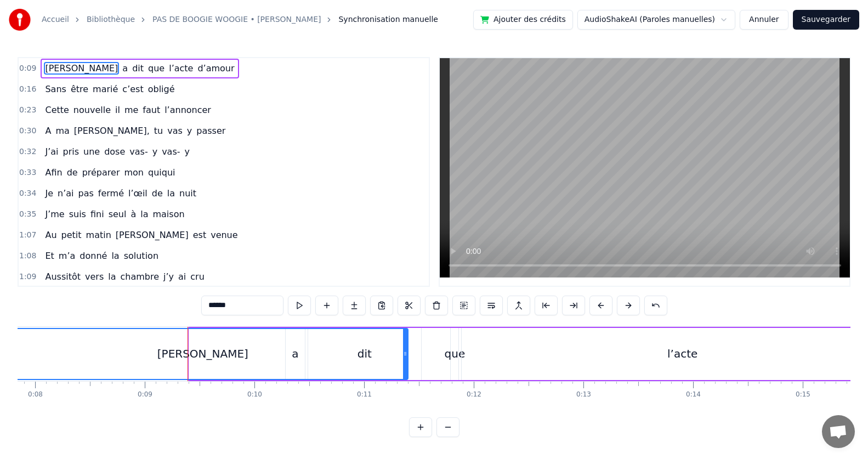
drag, startPoint x: 191, startPoint y: 355, endPoint x: 0, endPoint y: 350, distance: 191.3
click at [0, 350] on div "Accueil Bibliothèque PAS DE BOOGIE WOOGIE • [PERSON_NAME] Synchronisation manue…" at bounding box center [434, 218] width 868 height 437
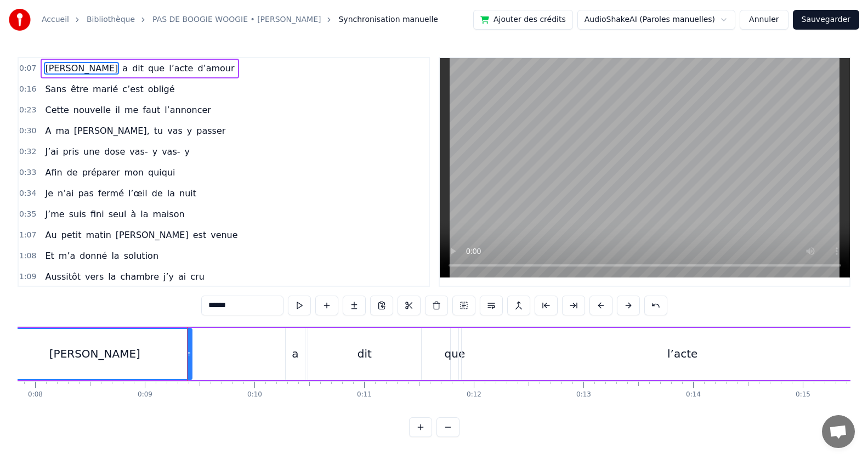
drag, startPoint x: 405, startPoint y: 356, endPoint x: 189, endPoint y: 342, distance: 216.4
click at [189, 342] on div at bounding box center [189, 354] width 4 height 50
drag, startPoint x: 190, startPoint y: 359, endPoint x: 167, endPoint y: 361, distance: 22.6
click at [167, 361] on div at bounding box center [166, 354] width 4 height 50
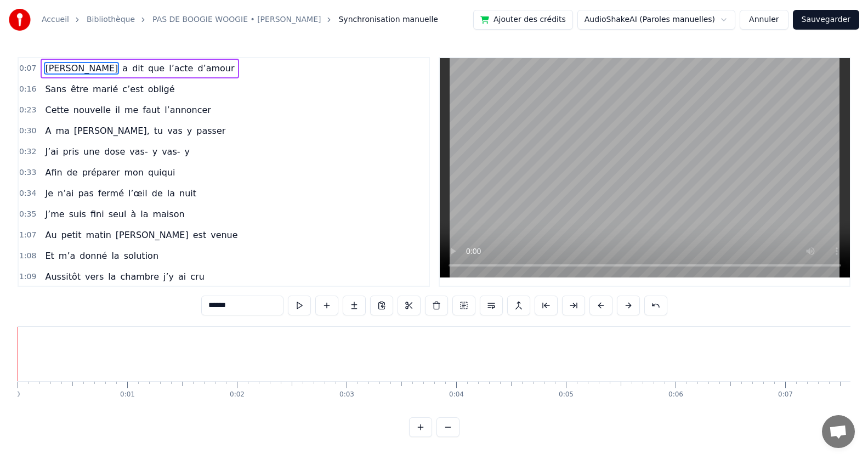
scroll to position [0, 728]
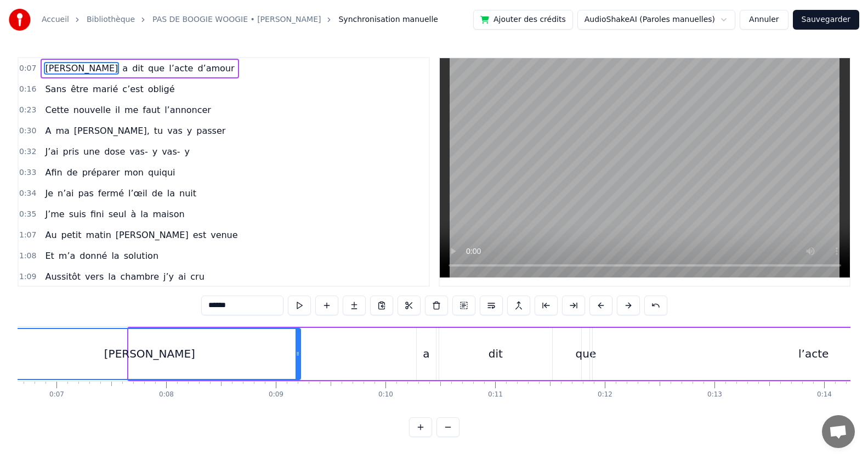
drag, startPoint x: 130, startPoint y: 354, endPoint x: 0, endPoint y: 354, distance: 129.9
click at [0, 354] on div "Accueil Bibliothèque PAS DE BOOGIE WOOGIE • [PERSON_NAME] manuelle Ajouter des …" at bounding box center [434, 218] width 868 height 437
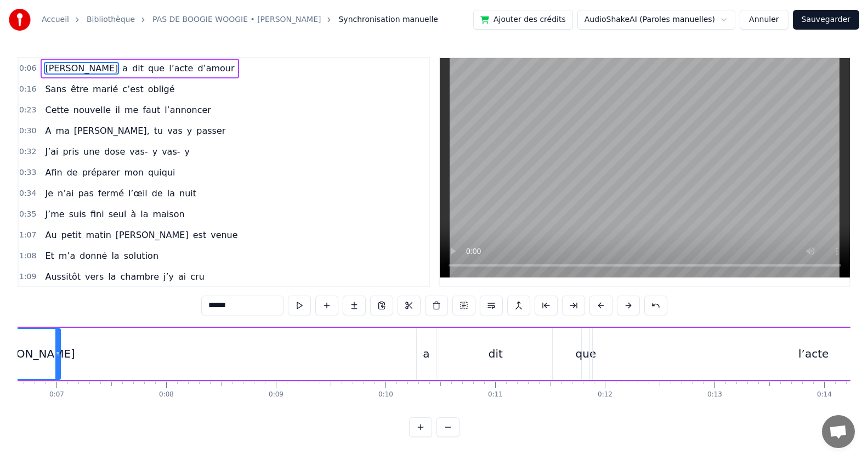
drag, startPoint x: 297, startPoint y: 354, endPoint x: 57, endPoint y: 363, distance: 240.3
click at [57, 363] on div at bounding box center [57, 354] width 4 height 50
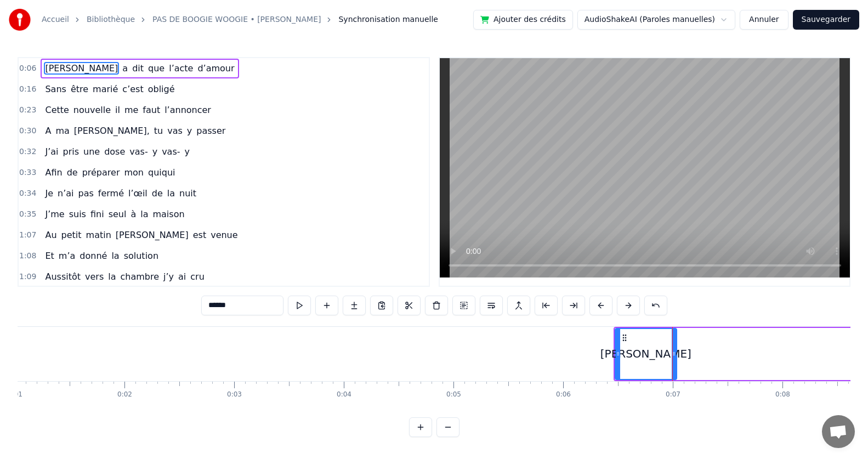
scroll to position [0, 0]
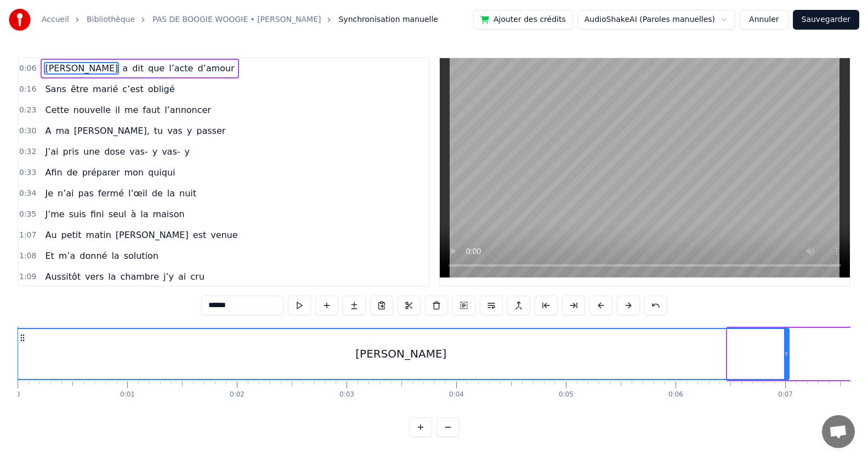
drag, startPoint x: 729, startPoint y: 353, endPoint x: 14, endPoint y: 370, distance: 715.5
click at [14, 370] on div "Accueil Bibliothèque PAS DE BOOGIE WOOGIE • [PERSON_NAME] Synchronisation manue…" at bounding box center [434, 218] width 868 height 437
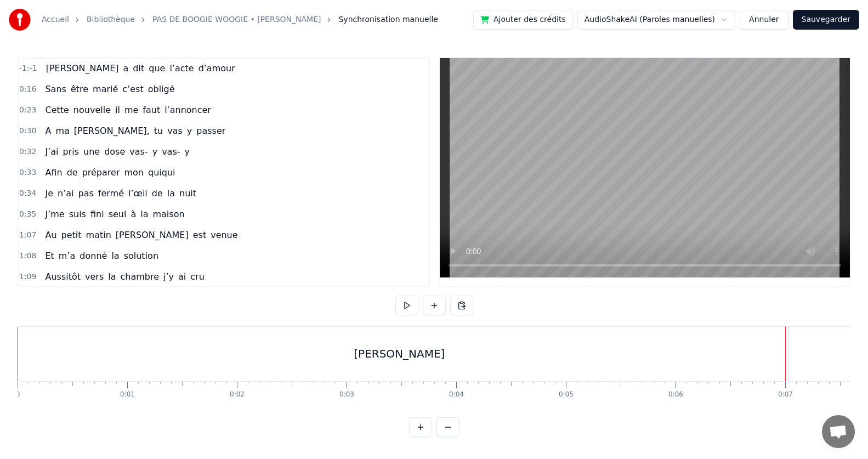
click at [444, 353] on div "[PERSON_NAME]" at bounding box center [399, 354] width 777 height 54
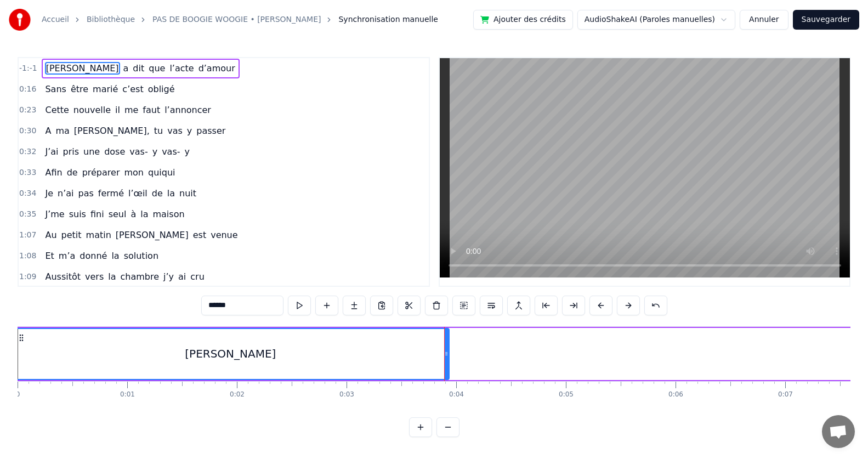
drag, startPoint x: 785, startPoint y: 356, endPoint x: 446, endPoint y: 363, distance: 339.9
click at [446, 363] on div at bounding box center [446, 354] width 4 height 50
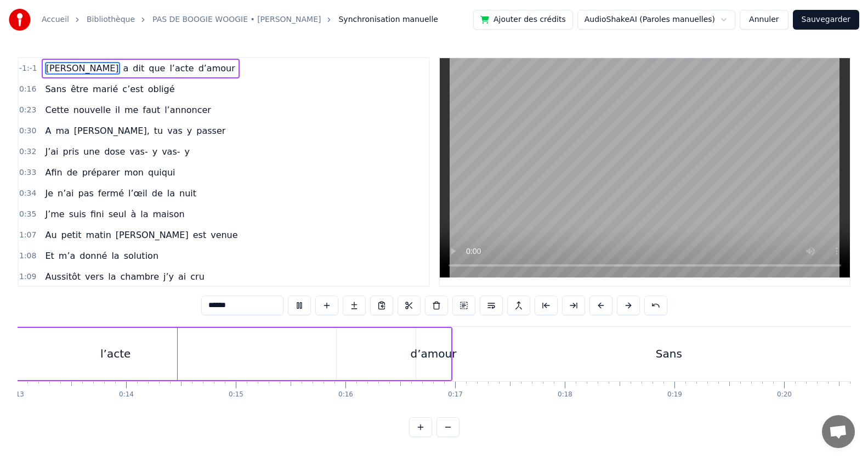
scroll to position [0, 1477]
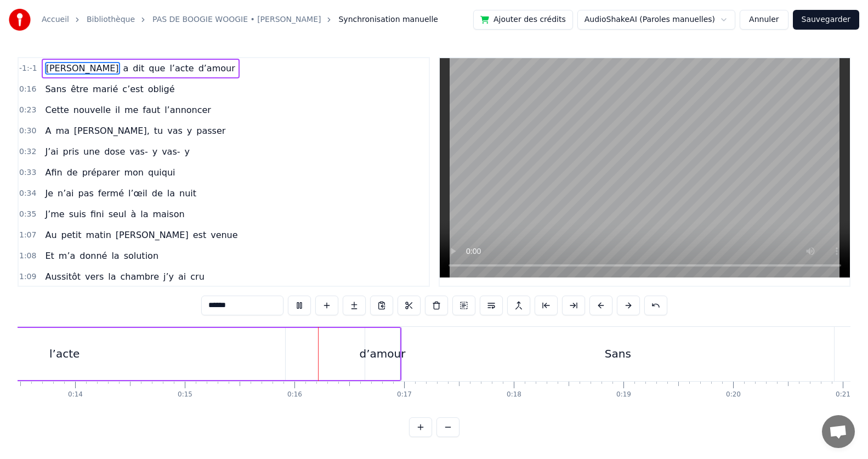
click at [522, 221] on video at bounding box center [645, 167] width 410 height 219
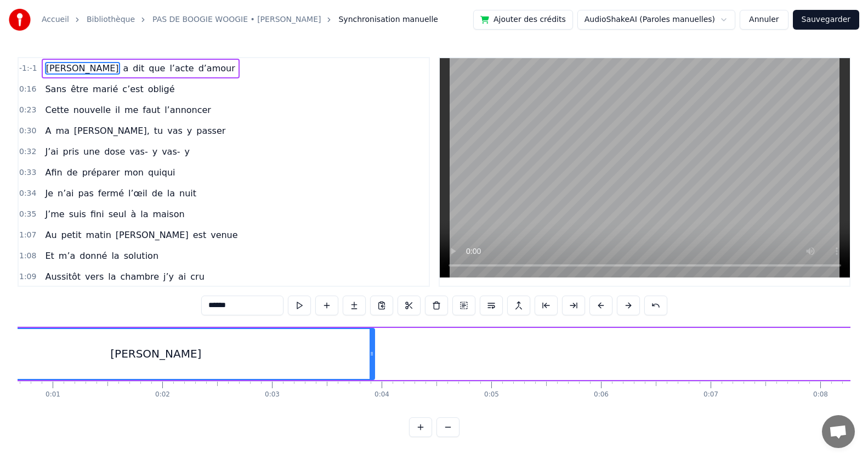
scroll to position [0, 0]
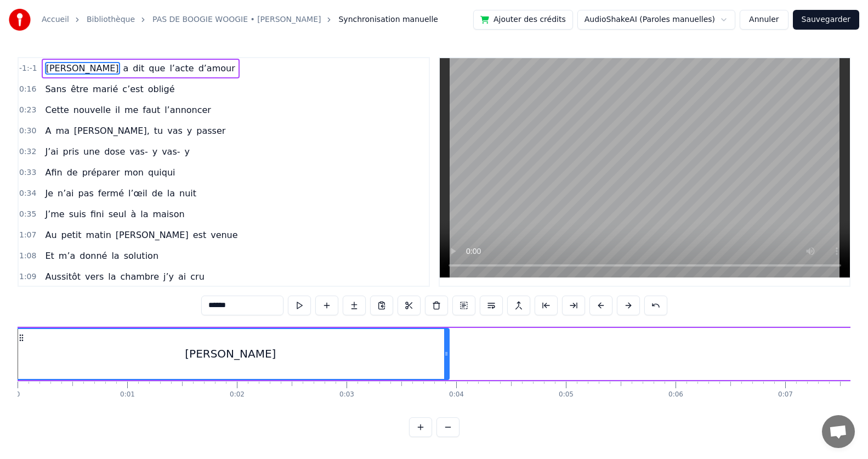
drag, startPoint x: 17, startPoint y: 360, endPoint x: 40, endPoint y: 362, distance: 23.1
click at [40, 362] on div "Accueil Bibliothèque PAS DE BOOGIE WOOGIE • [PERSON_NAME] Synchronisation manue…" at bounding box center [434, 218] width 868 height 437
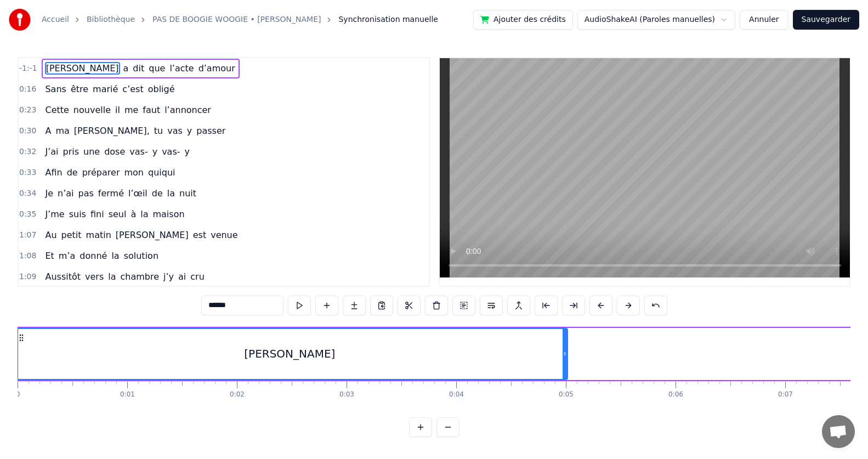
drag, startPoint x: 447, startPoint y: 361, endPoint x: 565, endPoint y: 357, distance: 118.4
click at [565, 357] on div at bounding box center [564, 354] width 4 height 50
click at [33, 377] on div "[PERSON_NAME]" at bounding box center [290, 354] width 554 height 50
drag, startPoint x: 17, startPoint y: 362, endPoint x: 123, endPoint y: 354, distance: 106.1
click at [113, 353] on div "Accueil Bibliothèque PAS DE BOOGIE WOOGIE • [PERSON_NAME] Synchronisation manue…" at bounding box center [434, 218] width 868 height 437
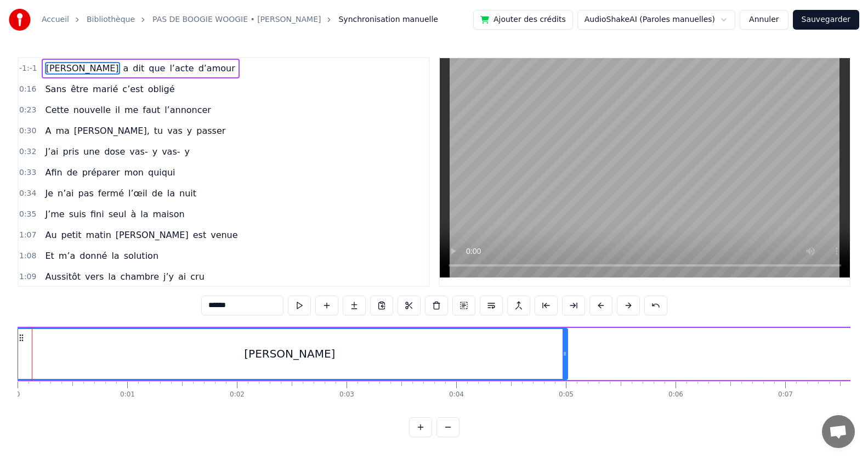
click at [57, 369] on div "[PERSON_NAME]" at bounding box center [290, 354] width 554 height 50
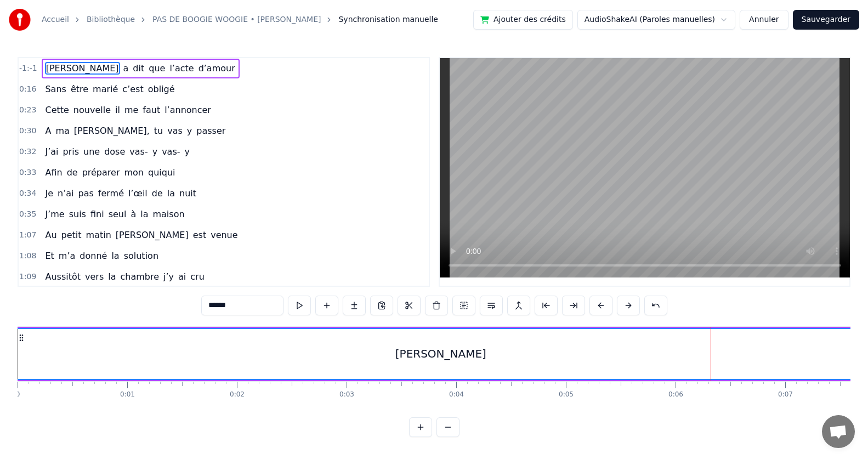
drag, startPoint x: 564, startPoint y: 368, endPoint x: 866, endPoint y: 382, distance: 302.3
click at [866, 382] on div "Accueil Bibliothèque PAS DE BOOGIE WOOGIE • [PERSON_NAME] Synchronisation manue…" at bounding box center [434, 218] width 868 height 437
click at [373, 360] on div "[PERSON_NAME]" at bounding box center [441, 354] width 856 height 50
drag, startPoint x: 16, startPoint y: 400, endPoint x: 303, endPoint y: 379, distance: 287.4
click at [303, 379] on div "Accueil Bibliothèque PAS DE BOOGIE WOOGIE • [PERSON_NAME] Synchronisation manue…" at bounding box center [434, 218] width 868 height 437
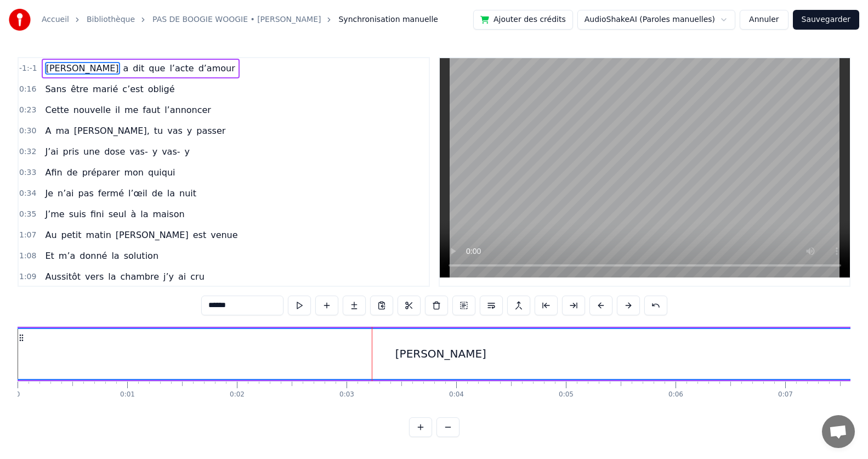
click at [373, 359] on div "[PERSON_NAME]" at bounding box center [441, 354] width 856 height 50
click at [403, 352] on div "[PERSON_NAME]" at bounding box center [441, 354] width 856 height 50
click at [655, 305] on button at bounding box center [655, 305] width 23 height 20
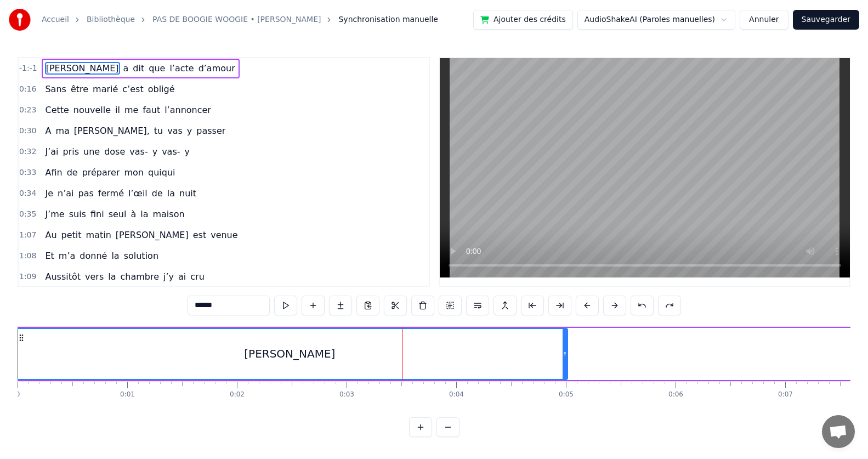
click at [655, 305] on div "******" at bounding box center [433, 305] width 493 height 20
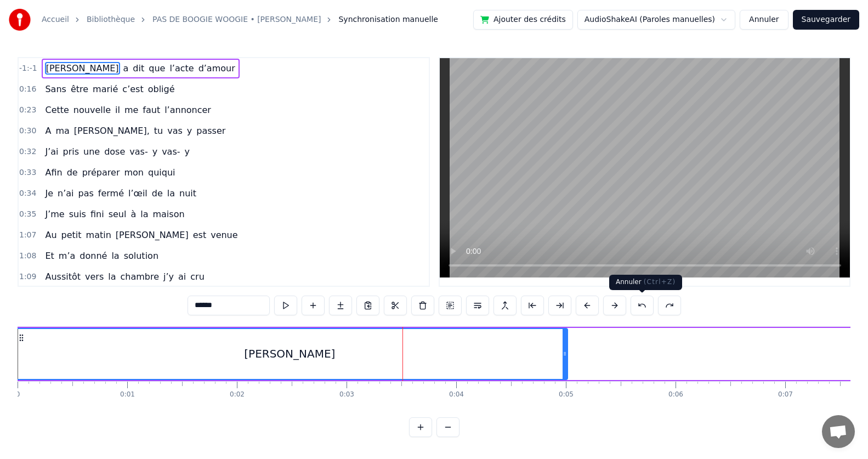
click at [645, 305] on button at bounding box center [641, 305] width 23 height 20
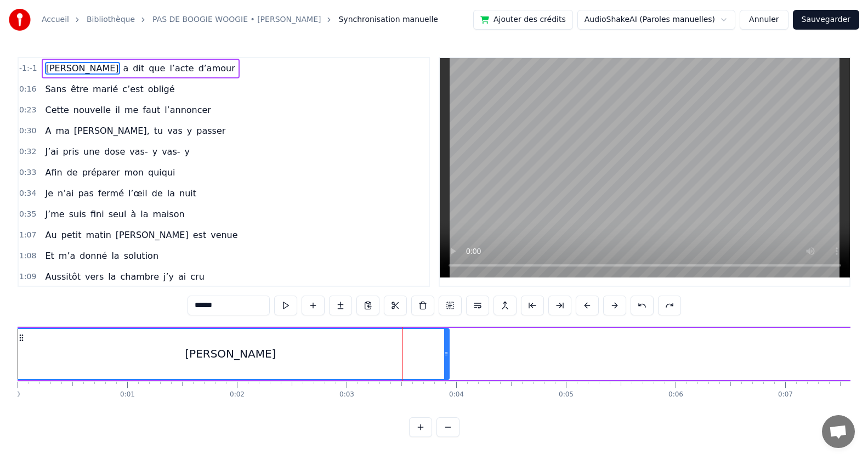
click at [641, 309] on button at bounding box center [641, 305] width 23 height 20
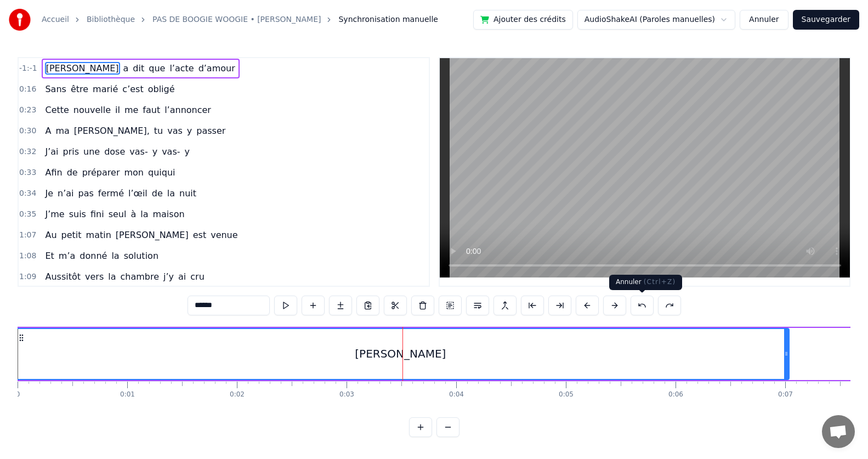
click at [642, 306] on button at bounding box center [641, 305] width 23 height 20
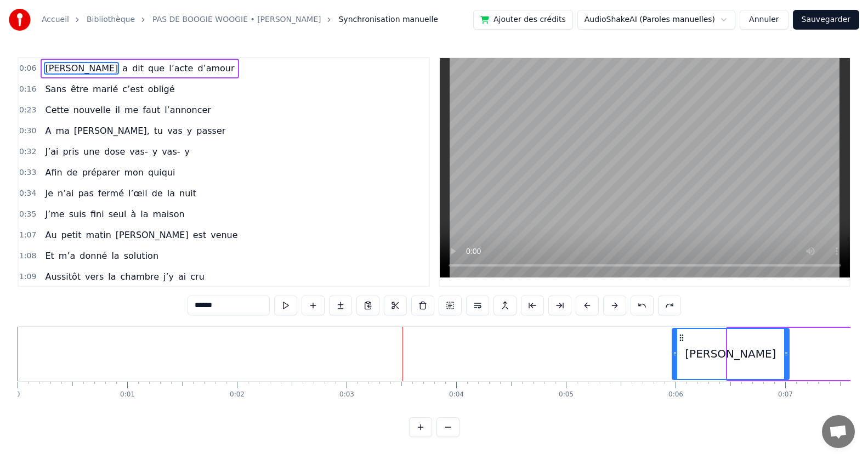
drag, startPoint x: 731, startPoint y: 354, endPoint x: 679, endPoint y: 363, distance: 53.4
click at [676, 361] on div at bounding box center [674, 354] width 4 height 50
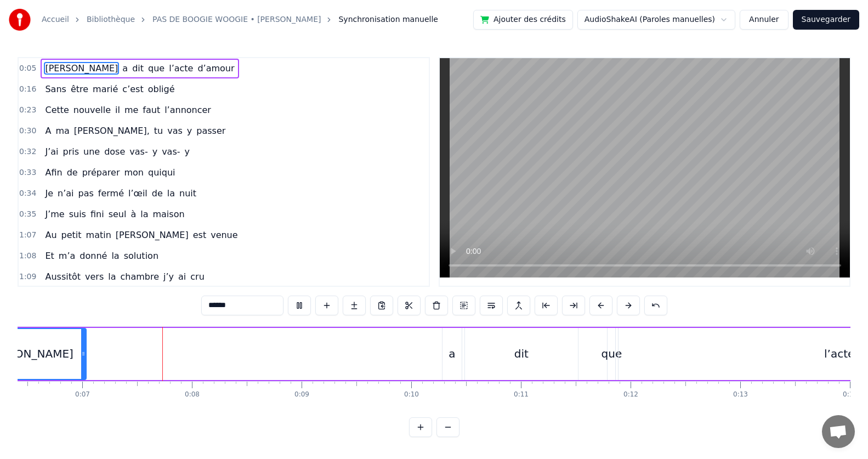
scroll to position [0, 724]
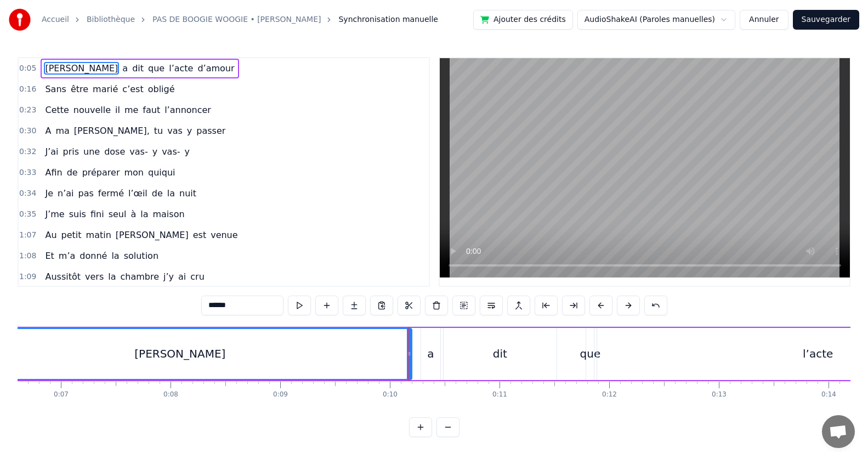
drag, startPoint x: 62, startPoint y: 353, endPoint x: 409, endPoint y: 361, distance: 347.0
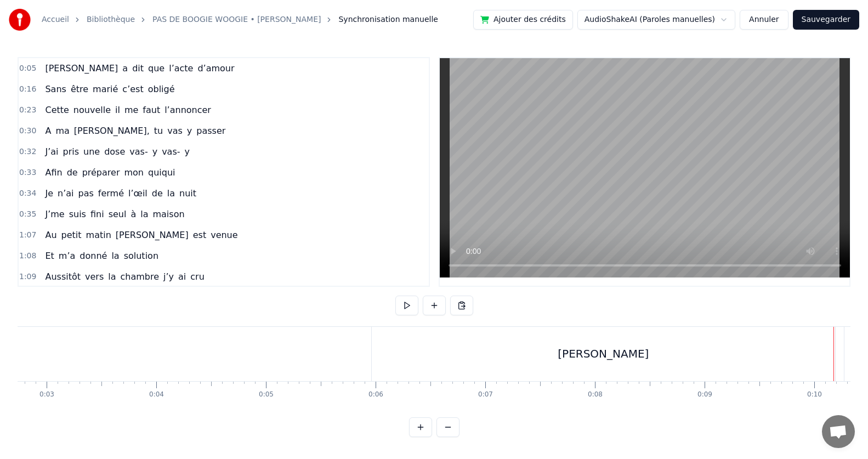
scroll to position [0, 243]
click at [519, 339] on div "[PERSON_NAME]" at bounding box center [659, 354] width 463 height 54
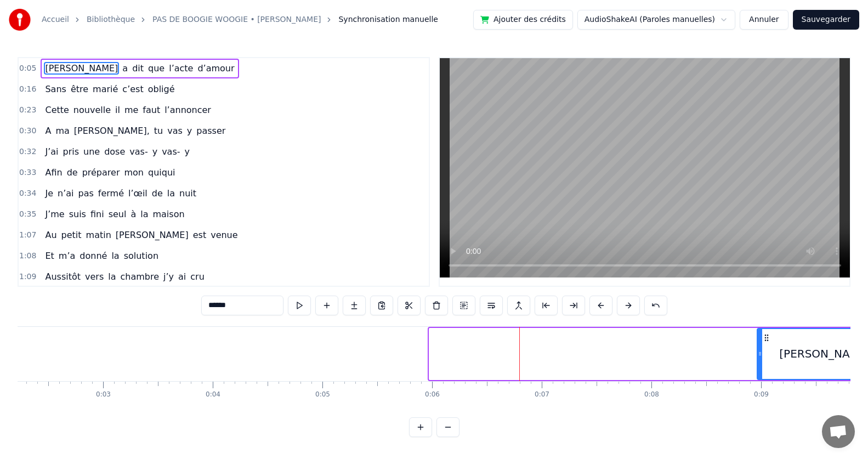
drag, startPoint x: 431, startPoint y: 355, endPoint x: 759, endPoint y: 386, distance: 329.2
click at [759, 386] on div "[PERSON_NAME] a dit que l’acte d’amour Sans être marié c’est obligé Cette nouve…" at bounding box center [434, 367] width 833 height 82
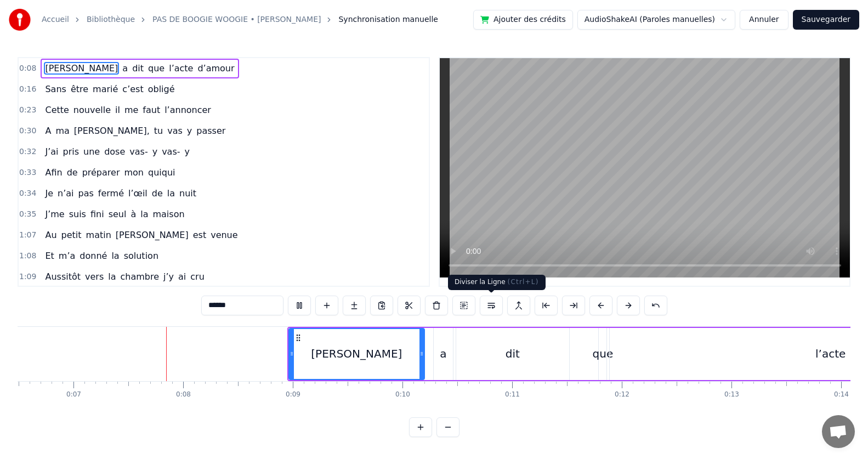
scroll to position [0, 753]
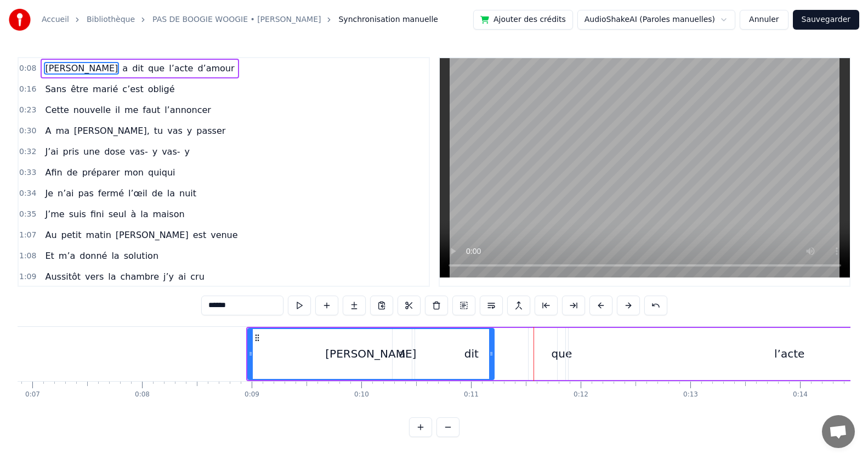
drag, startPoint x: 380, startPoint y: 354, endPoint x: 491, endPoint y: 360, distance: 110.9
click at [491, 360] on div at bounding box center [491, 354] width 4 height 50
drag, startPoint x: 491, startPoint y: 360, endPoint x: 391, endPoint y: 353, distance: 99.4
click at [391, 353] on div at bounding box center [392, 354] width 4 height 50
click at [407, 403] on div "[PERSON_NAME] a dit que l’acte d’amour Sans être marié c’est obligé Cette nouve…" at bounding box center [434, 367] width 833 height 82
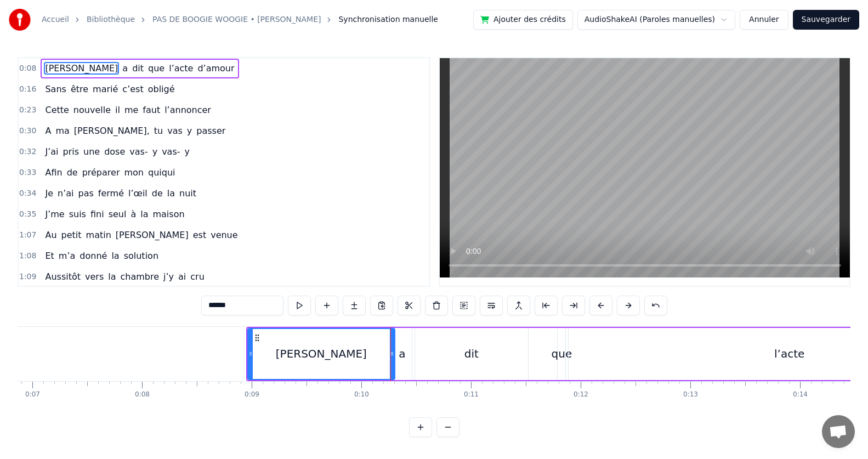
click at [404, 351] on div "a" at bounding box center [401, 353] width 7 height 16
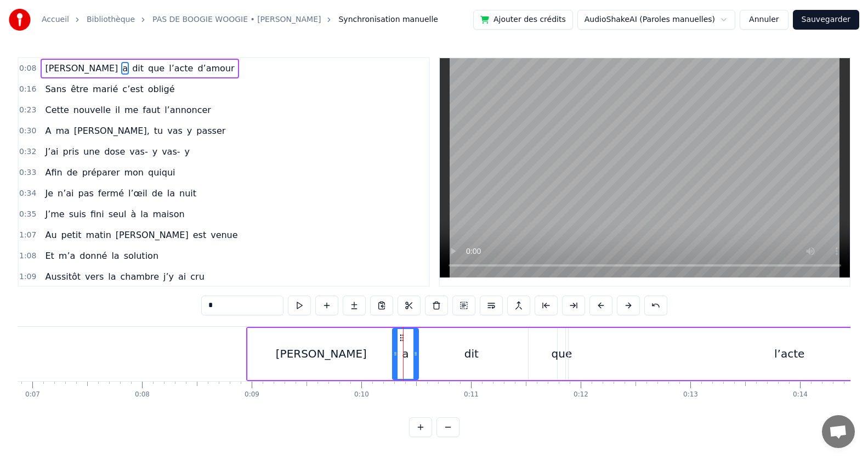
drag, startPoint x: 408, startPoint y: 356, endPoint x: 414, endPoint y: 356, distance: 6.6
click at [414, 356] on icon at bounding box center [415, 353] width 4 height 9
click at [446, 349] on div "dit" at bounding box center [471, 354] width 113 height 52
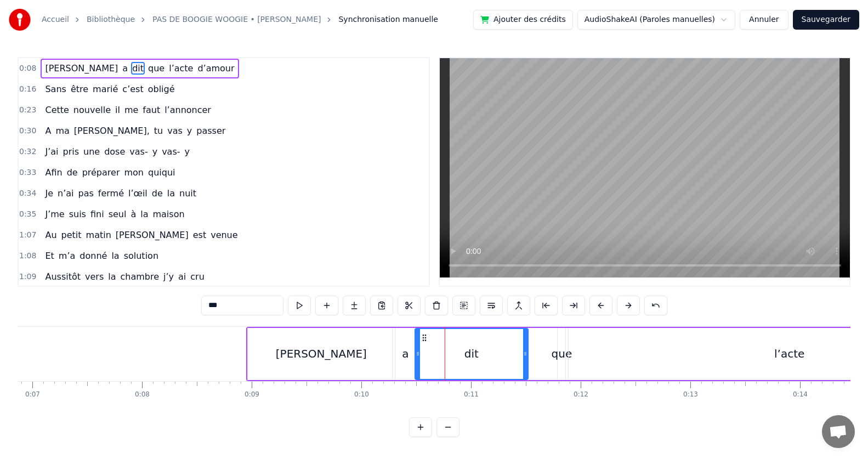
click at [406, 356] on div "a" at bounding box center [405, 353] width 7 height 16
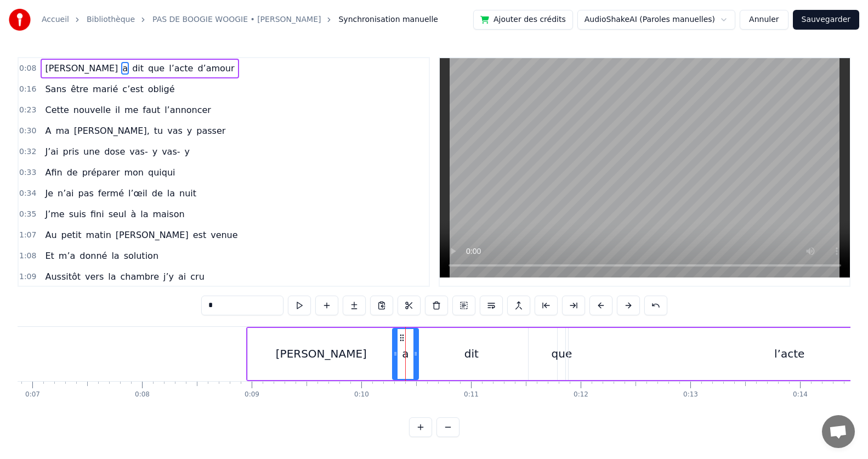
click at [431, 354] on div "dit" at bounding box center [471, 354] width 113 height 52
drag, startPoint x: 524, startPoint y: 356, endPoint x: 469, endPoint y: 354, distance: 54.9
click at [469, 354] on icon at bounding box center [470, 353] width 4 height 9
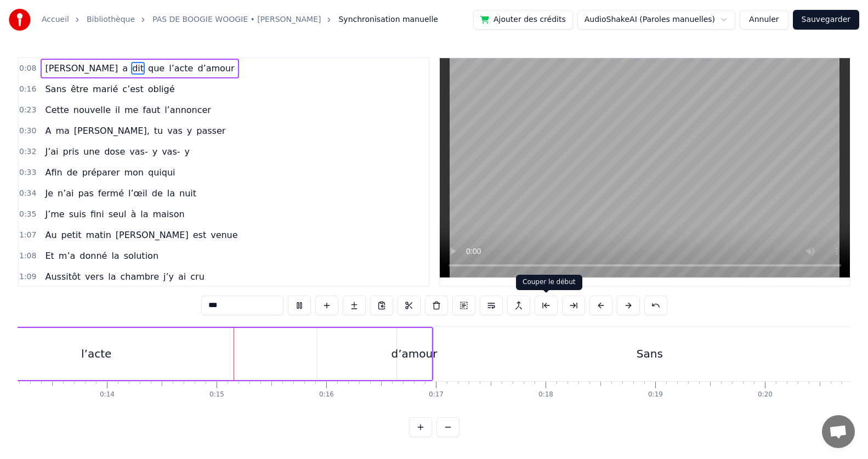
scroll to position [0, 1537]
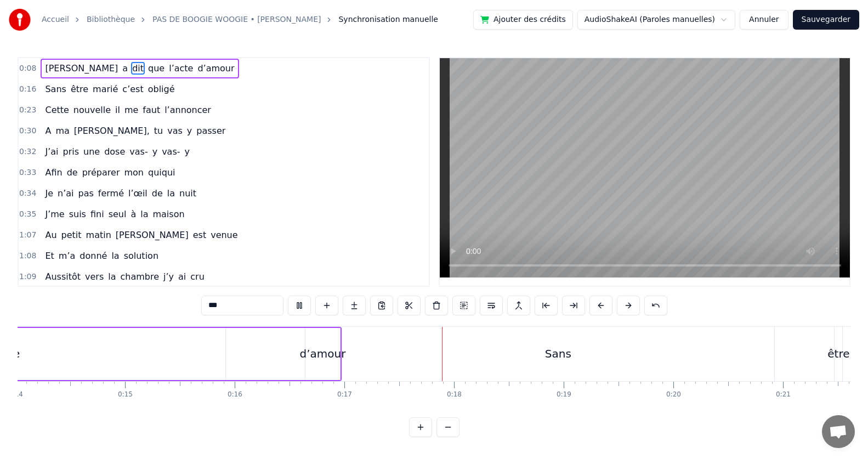
click at [660, 190] on video at bounding box center [645, 167] width 410 height 219
click at [317, 350] on div "d’amour" at bounding box center [323, 353] width 46 height 16
click at [304, 354] on div "d’amour" at bounding box center [323, 353] width 46 height 16
click at [305, 352] on div "d’amour" at bounding box center [323, 353] width 46 height 16
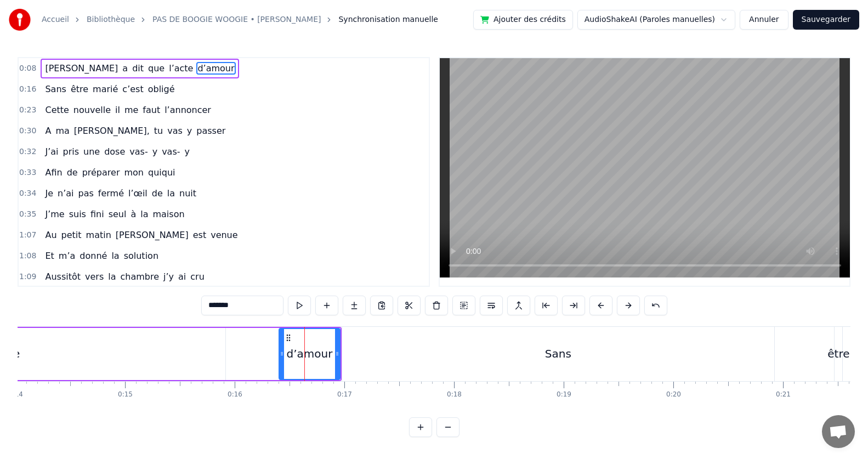
drag, startPoint x: 307, startPoint y: 353, endPoint x: 274, endPoint y: 351, distance: 33.0
click at [280, 352] on icon at bounding box center [282, 353] width 4 height 9
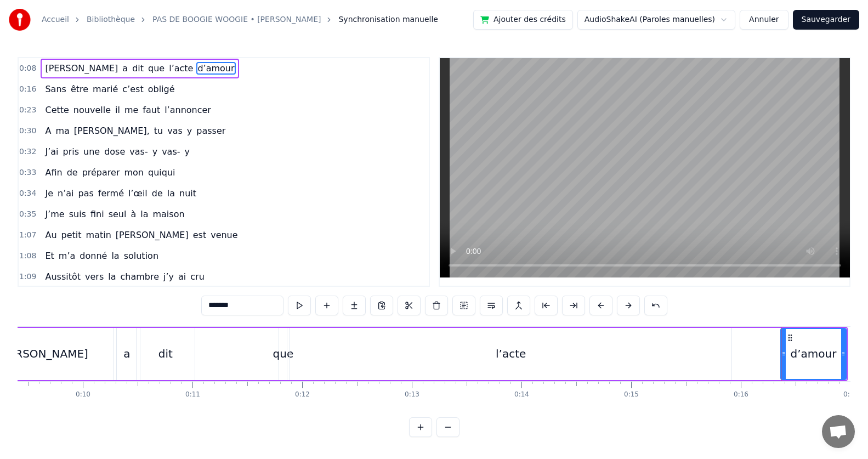
scroll to position [0, 993]
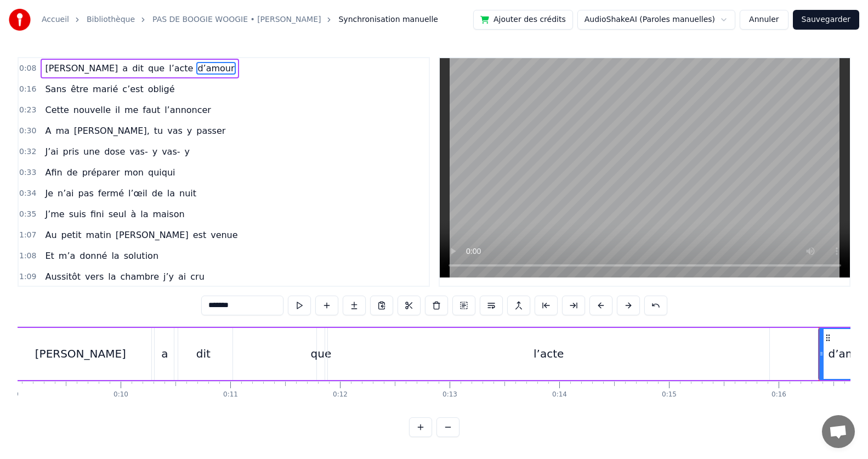
click at [417, 358] on div "l’acte" at bounding box center [548, 354] width 441 height 52
type input "******"
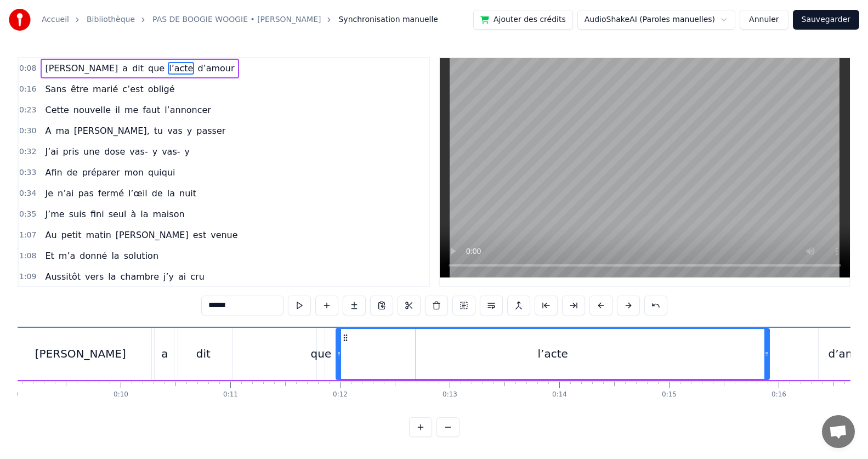
drag, startPoint x: 331, startPoint y: 354, endPoint x: 339, endPoint y: 354, distance: 8.2
click at [339, 354] on icon at bounding box center [339, 353] width 4 height 9
drag, startPoint x: 767, startPoint y: 352, endPoint x: 668, endPoint y: 358, distance: 99.4
click at [668, 358] on div at bounding box center [667, 354] width 4 height 50
click at [794, 356] on div "[PERSON_NAME] a dit que l’acte d’amour" at bounding box center [445, 354] width 880 height 54
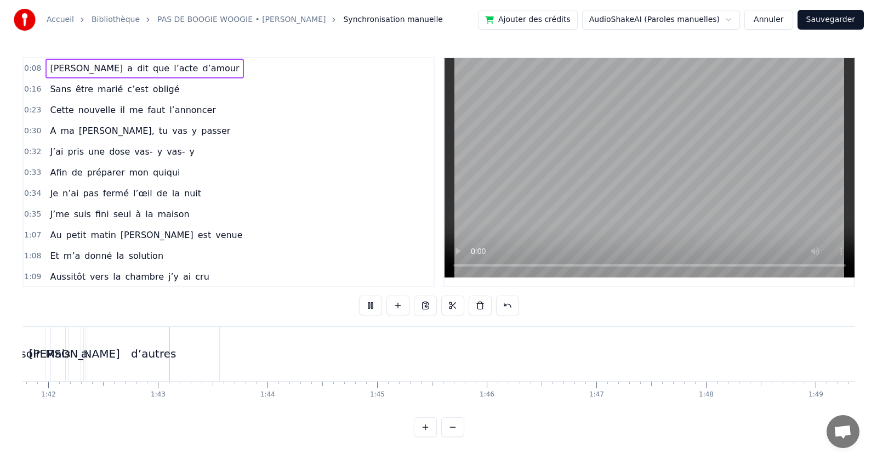
scroll to position [0, 11172]
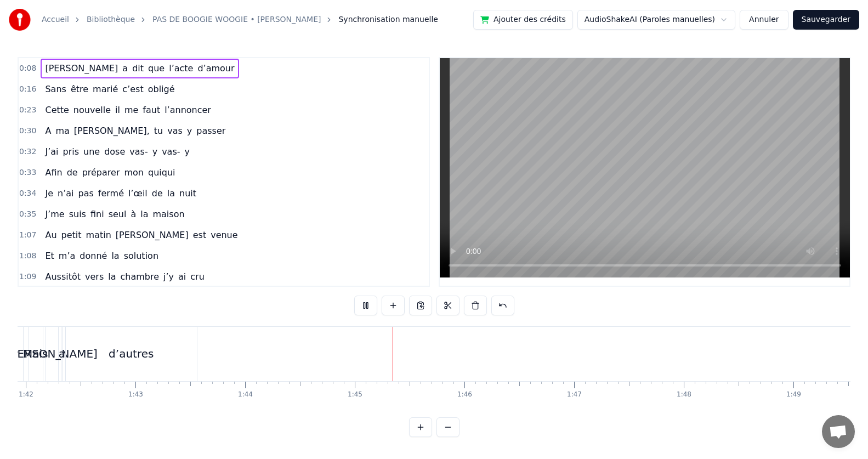
click at [833, 19] on button "Sauvegarder" at bounding box center [826, 20] width 66 height 20
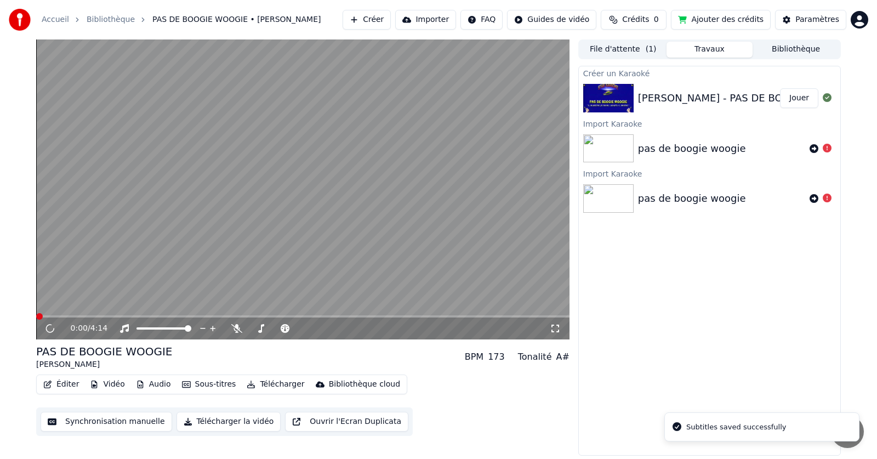
click at [614, 152] on img at bounding box center [608, 148] width 50 height 28
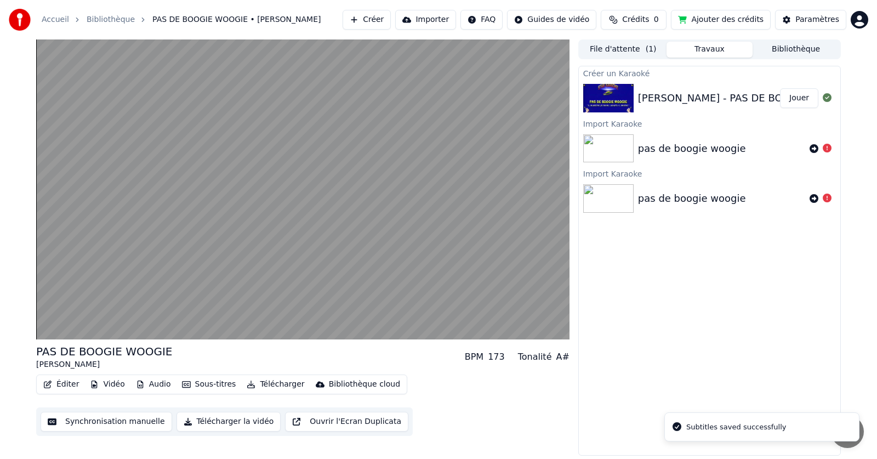
click at [614, 152] on img at bounding box center [608, 148] width 50 height 28
click at [813, 194] on icon at bounding box center [814, 198] width 9 height 9
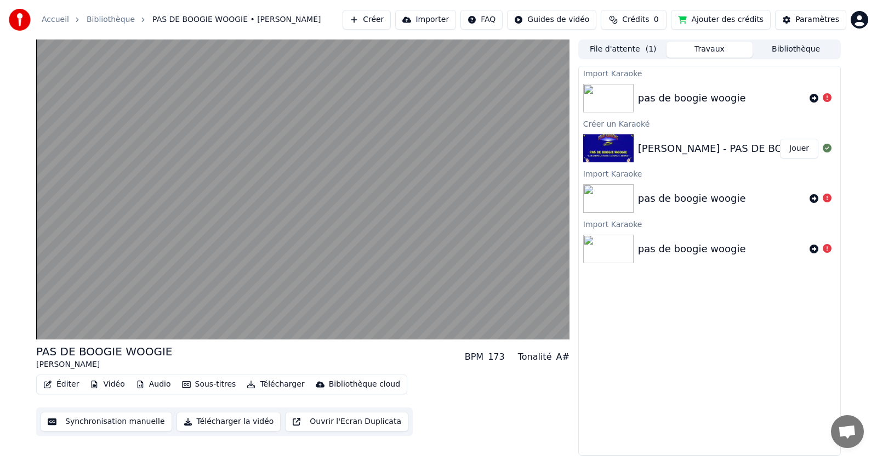
click at [55, 385] on button "Éditer" at bounding box center [61, 384] width 44 height 15
click at [752, 381] on div "Import Karaoke pas de boogie woogie Créer un Karaoké [PERSON_NAME] - PAS DE BOO…" at bounding box center [709, 261] width 263 height 390
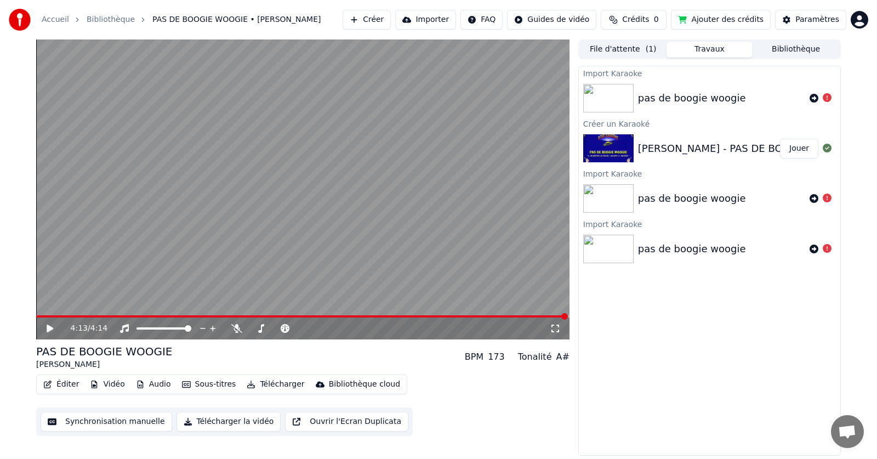
click at [607, 249] on img at bounding box center [608, 249] width 50 height 28
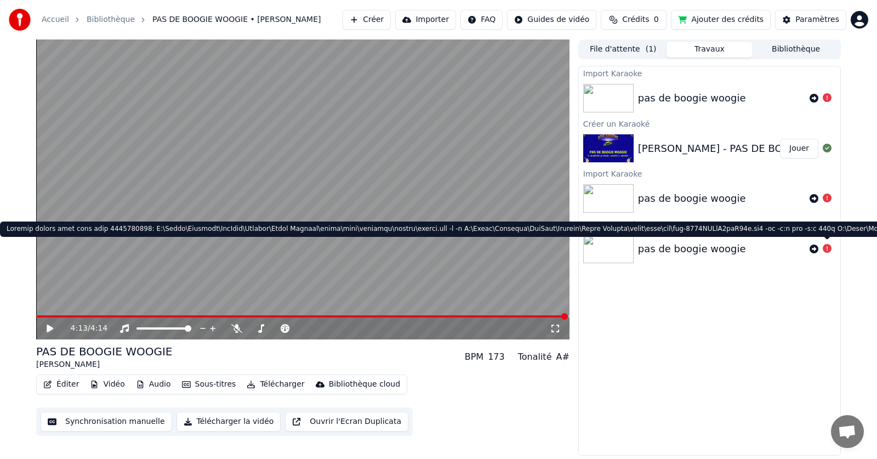
click at [829, 248] on icon at bounding box center [827, 248] width 9 height 9
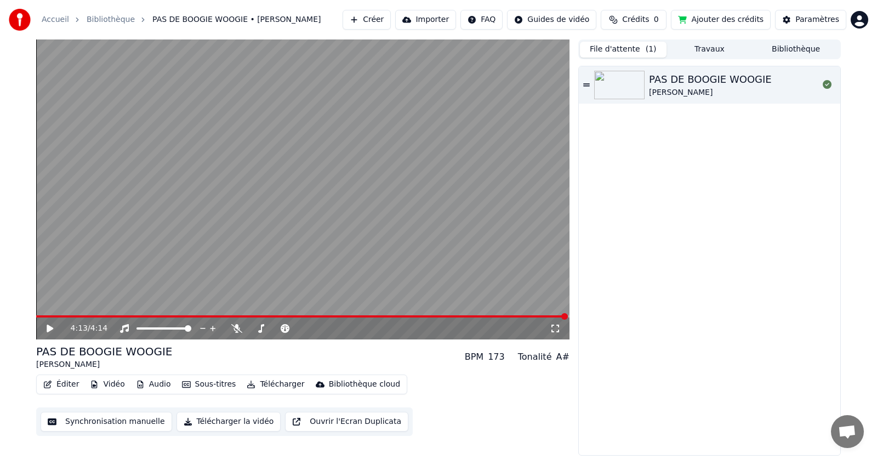
click at [637, 50] on button "File d'attente ( 1 )" at bounding box center [623, 50] width 87 height 16
click at [629, 84] on img at bounding box center [619, 85] width 50 height 28
click at [312, 418] on button "Ouvrir l'Ecran Duplicata" at bounding box center [346, 422] width 123 height 20
click at [235, 427] on button "Télécharger la vidéo" at bounding box center [228, 422] width 105 height 20
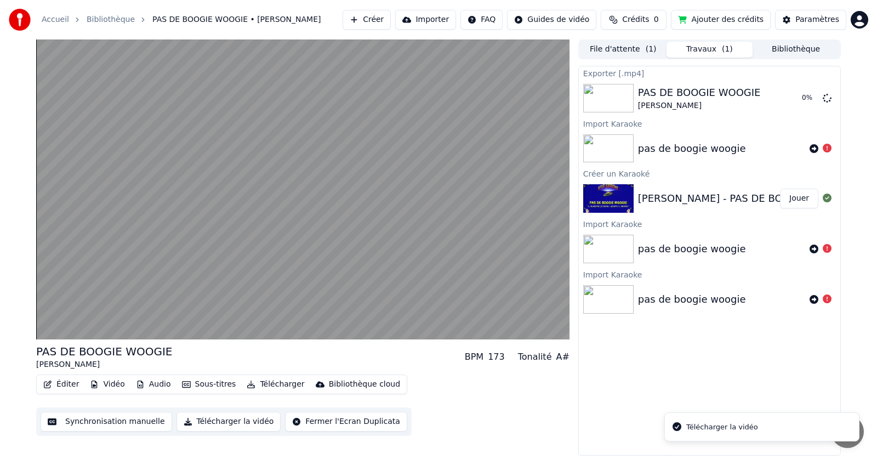
click at [236, 424] on button "Télécharger la vidéo" at bounding box center [228, 422] width 105 height 20
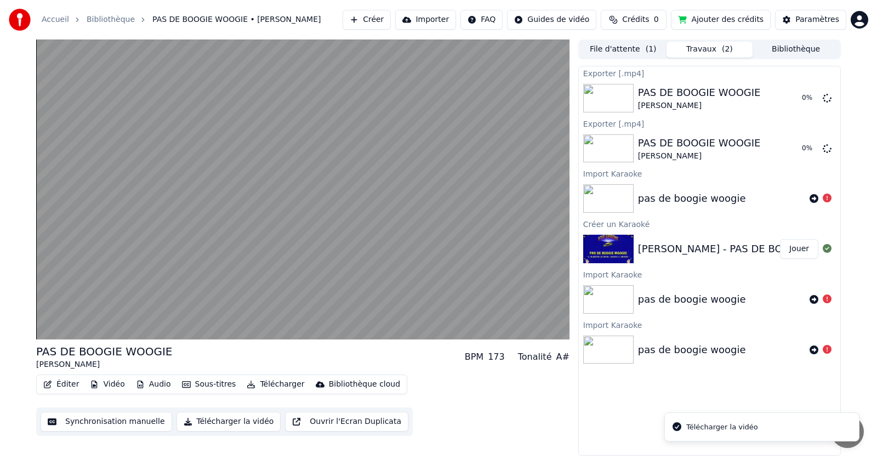
click at [688, 431] on div "Télécharger la vidéo" at bounding box center [722, 426] width 72 height 11
click at [820, 17] on div "Paramètres" at bounding box center [817, 19] width 44 height 11
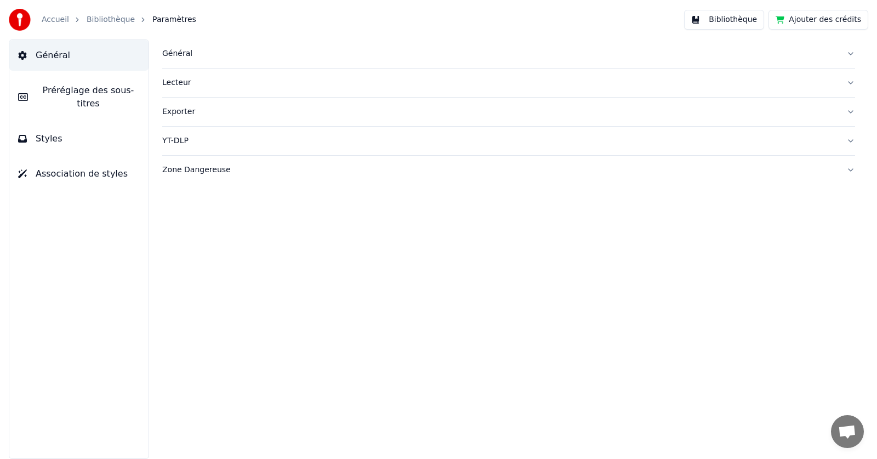
click at [48, 132] on span "Styles" at bounding box center [49, 138] width 27 height 13
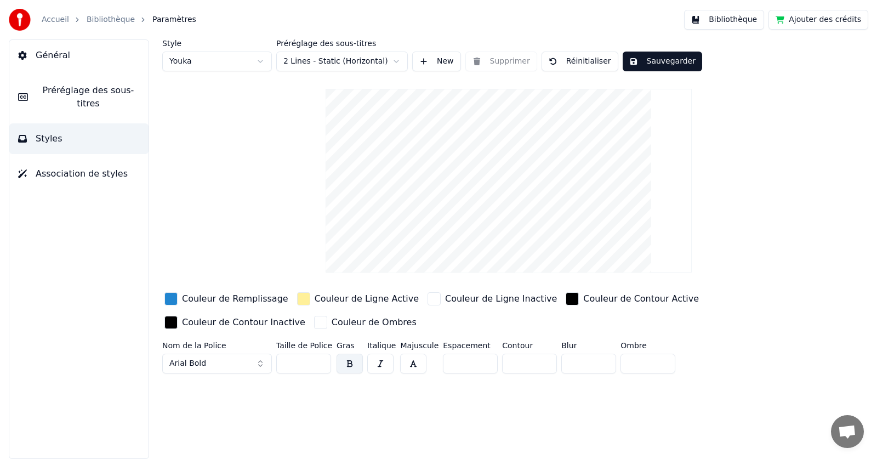
click at [479, 360] on input "*" at bounding box center [470, 364] width 55 height 20
type input "*"
click at [479, 360] on input "*" at bounding box center [470, 364] width 55 height 20
click at [318, 364] on input "**" at bounding box center [303, 364] width 55 height 20
click at [321, 358] on input "**" at bounding box center [303, 364] width 55 height 20
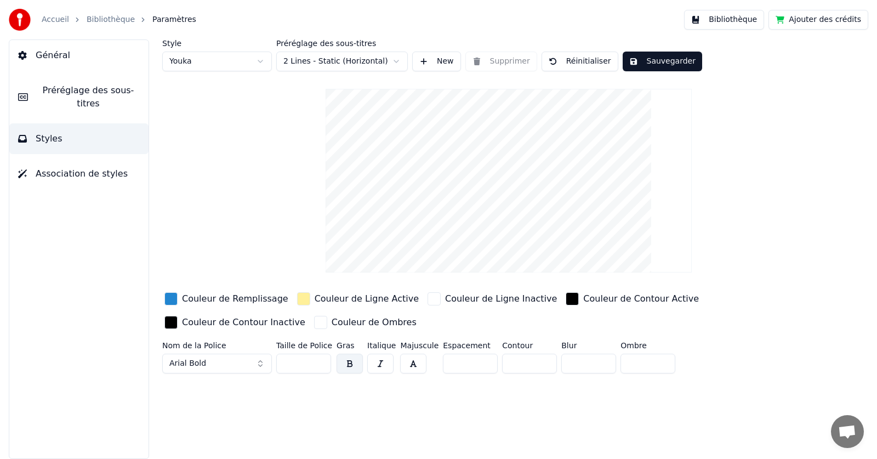
click at [321, 358] on input "**" at bounding box center [303, 364] width 55 height 20
type input "**"
click at [321, 358] on input "**" at bounding box center [303, 364] width 55 height 20
click at [51, 88] on span "Préréglage des sous-titres" at bounding box center [88, 97] width 103 height 26
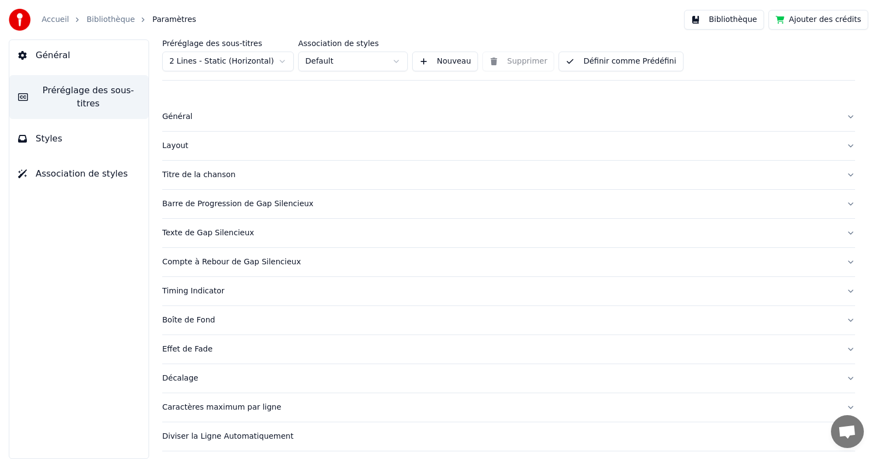
click at [203, 205] on div "Barre de Progression de Gap Silencieux" at bounding box center [499, 203] width 675 height 11
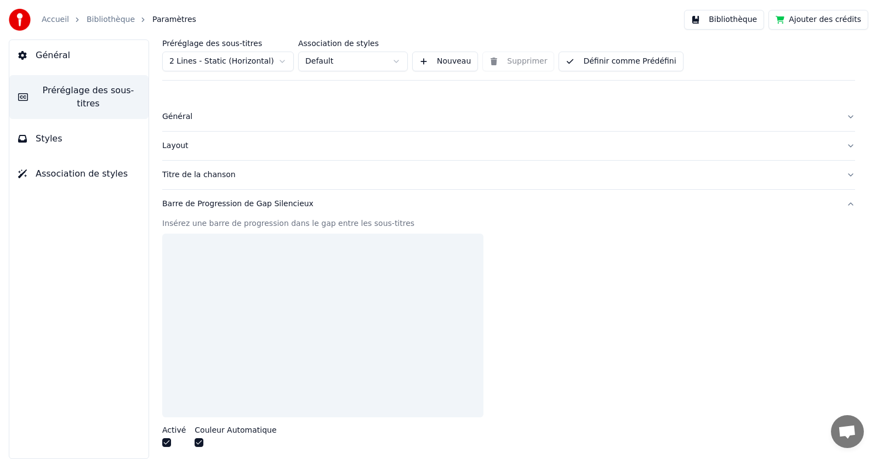
click at [52, 53] on span "Général" at bounding box center [53, 55] width 35 height 13
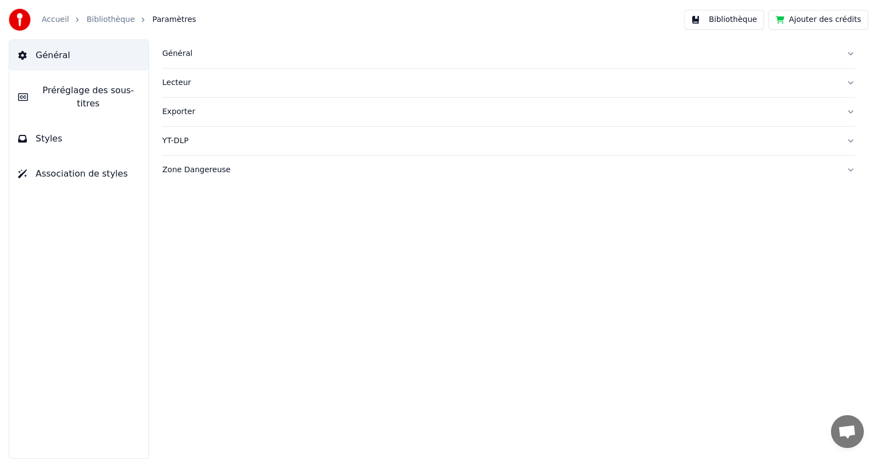
click at [58, 87] on span "Préréglage des sous-titres" at bounding box center [88, 97] width 103 height 26
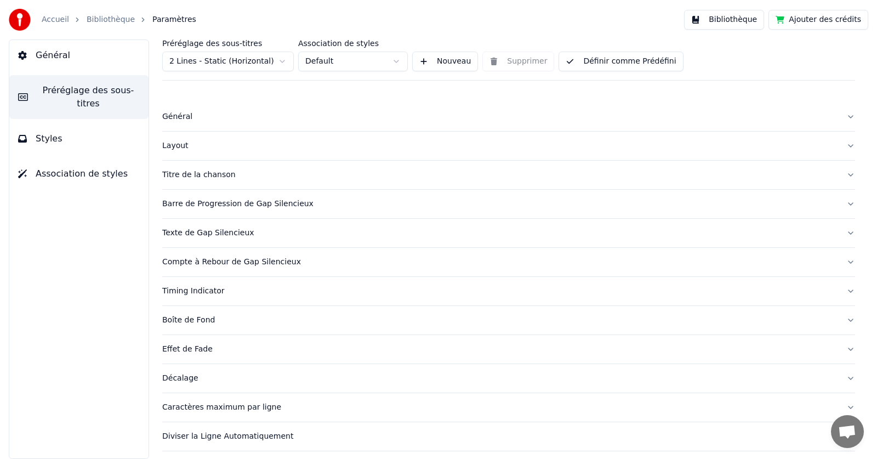
click at [43, 167] on span "Association de styles" at bounding box center [82, 173] width 92 height 13
